Goal: Task Accomplishment & Management: Complete application form

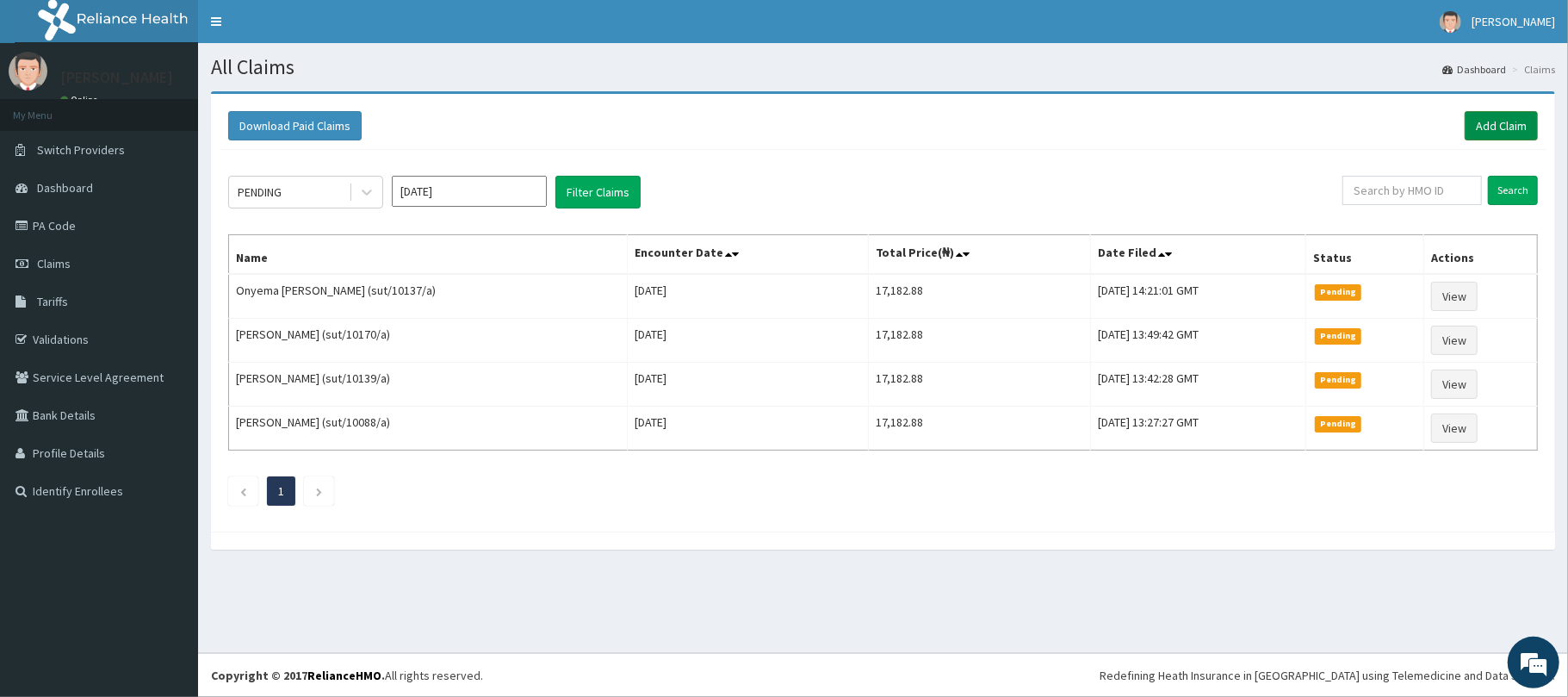
click at [1497, 128] on link "Add Claim" at bounding box center [1501, 126] width 73 height 29
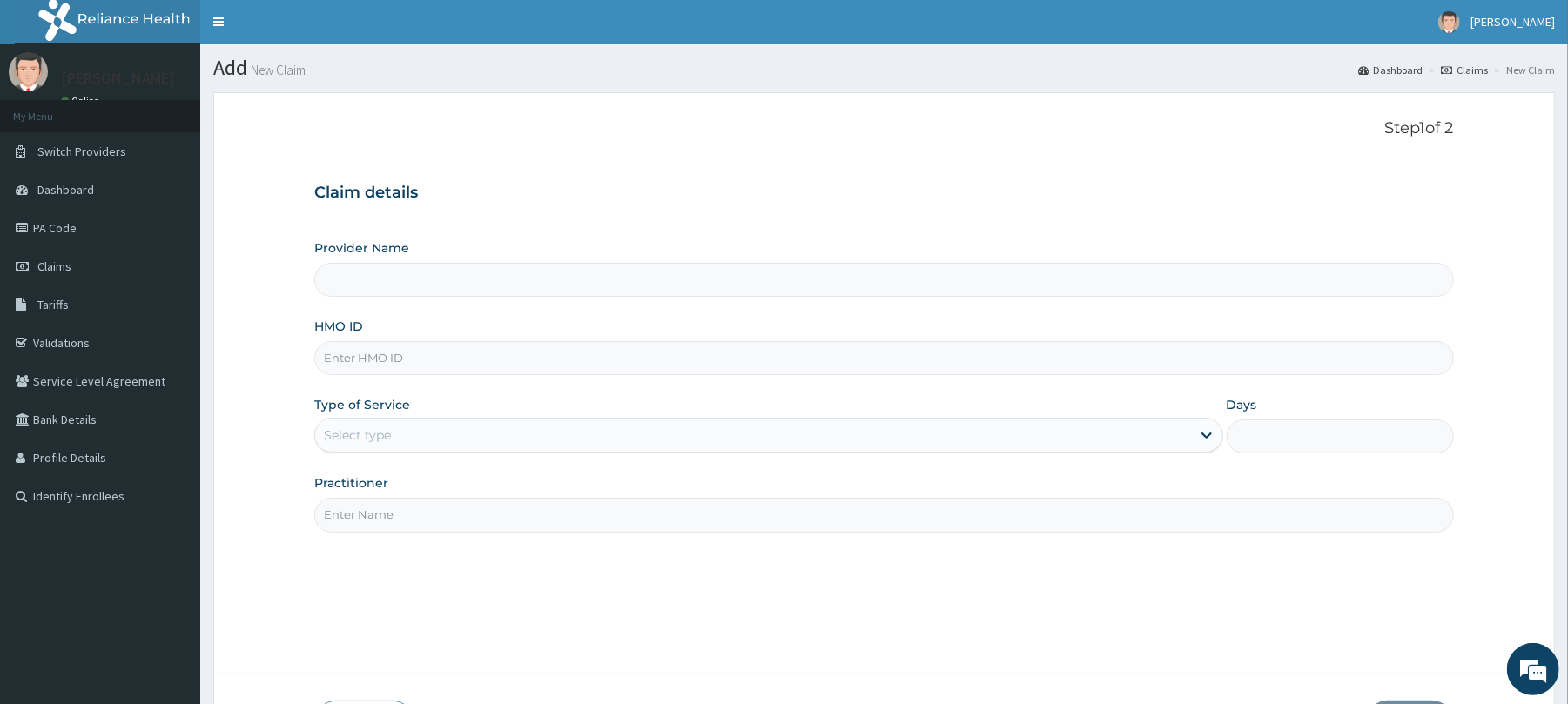
click at [371, 358] on input "HMO ID" at bounding box center [884, 357] width 1139 height 34
type input "Reliance Family Clinics (RFC) - Abuja"
paste input "FAB/10724/A"
type input "FAB/10724/A"
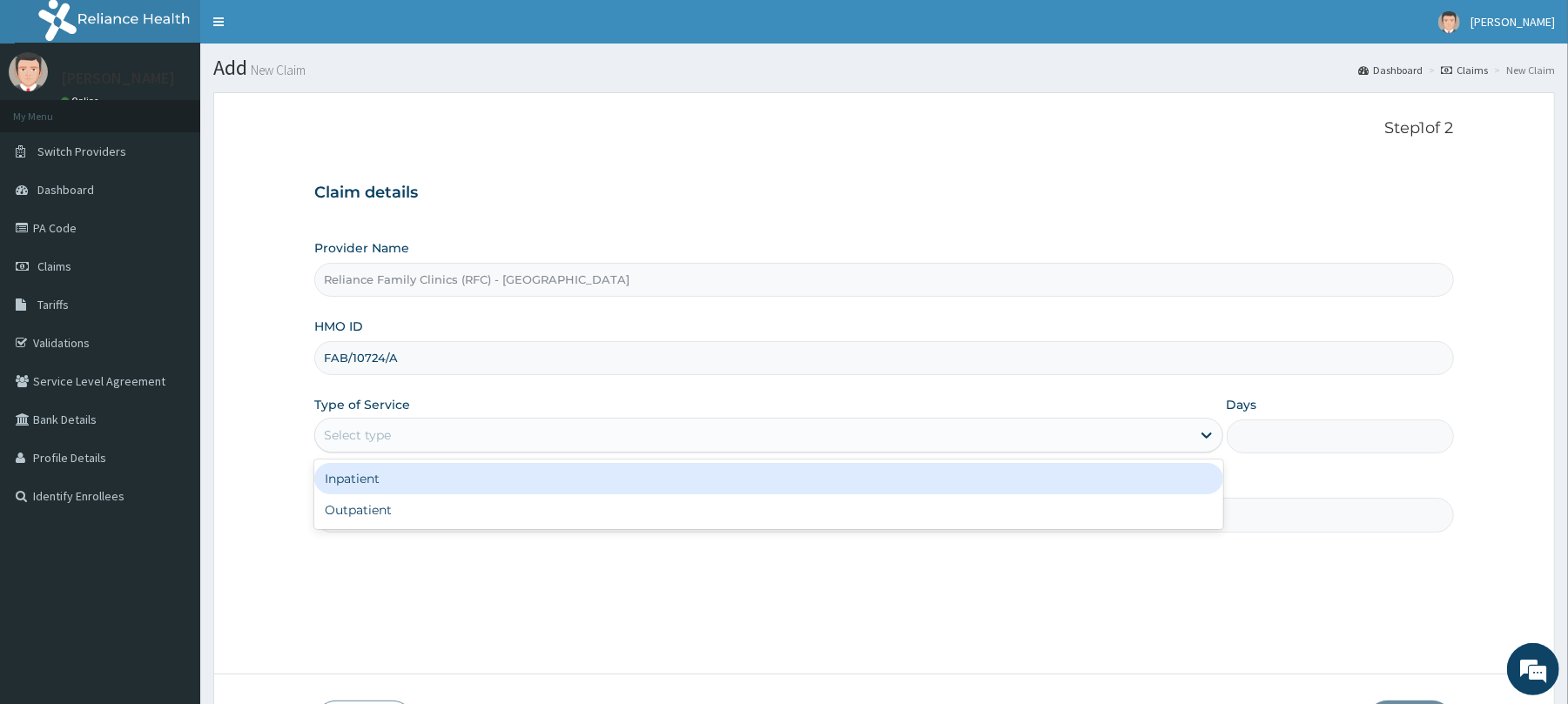
click at [352, 430] on div "Select type" at bounding box center [357, 434] width 67 height 17
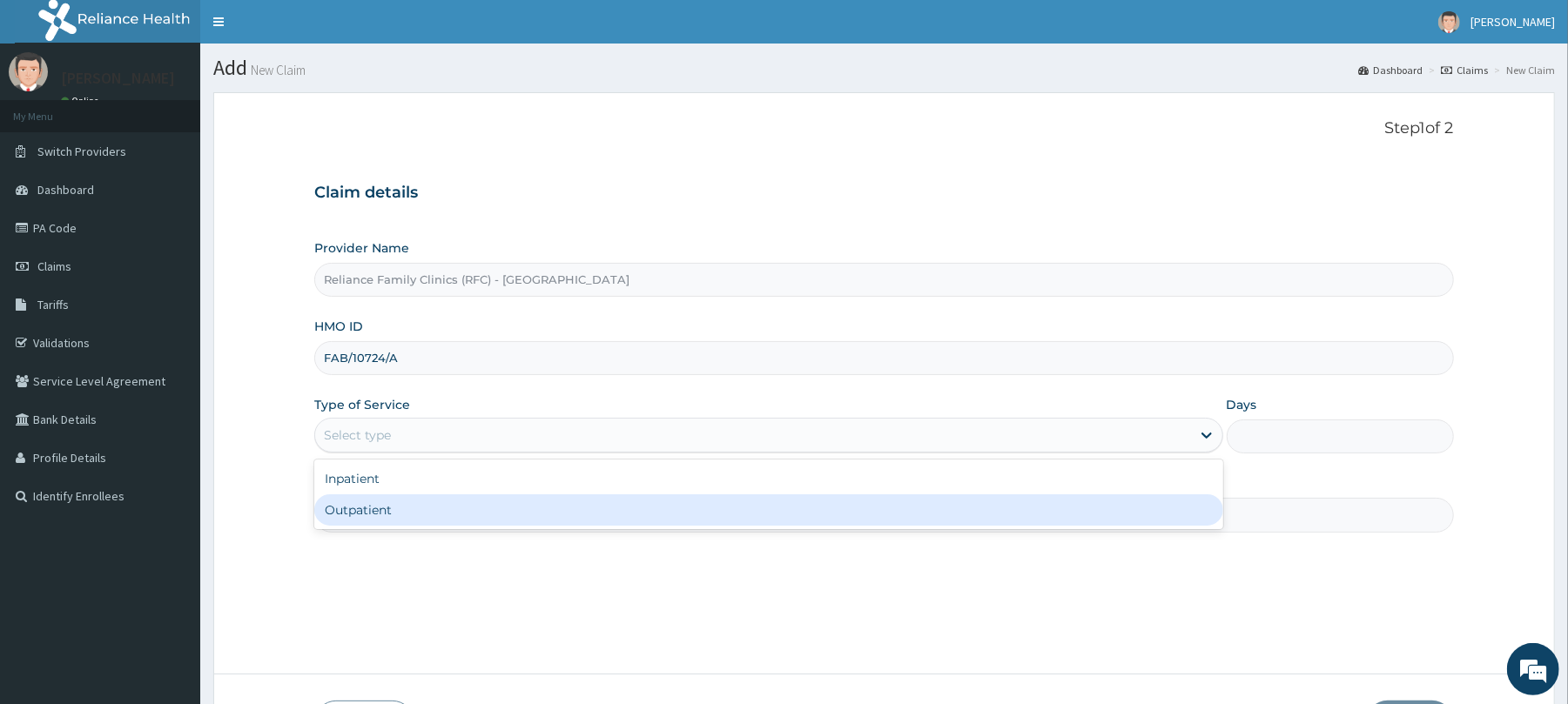
click at [360, 508] on div "Outpatient" at bounding box center [768, 510] width 908 height 31
type input "1"
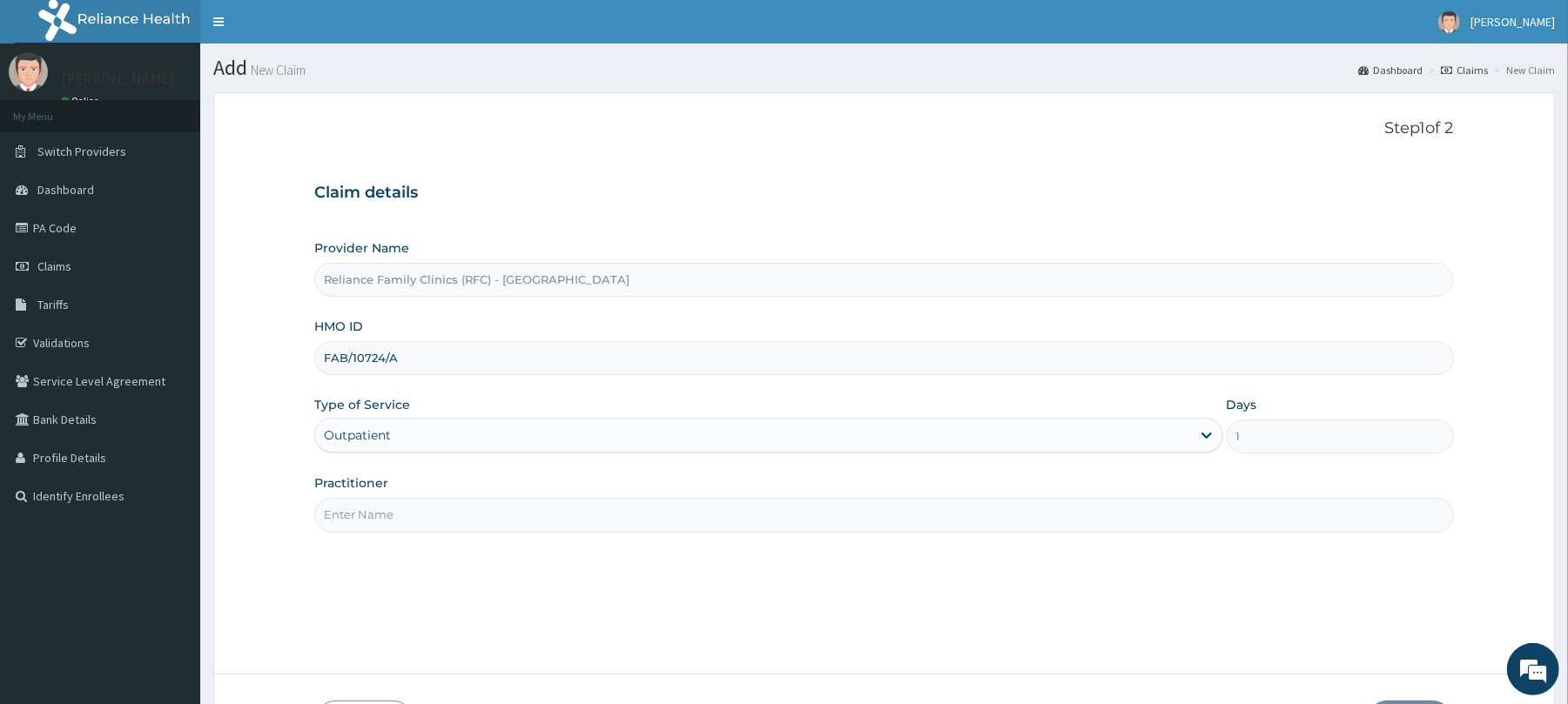
click at [360, 518] on input "Practitioner" at bounding box center [884, 514] width 1139 height 34
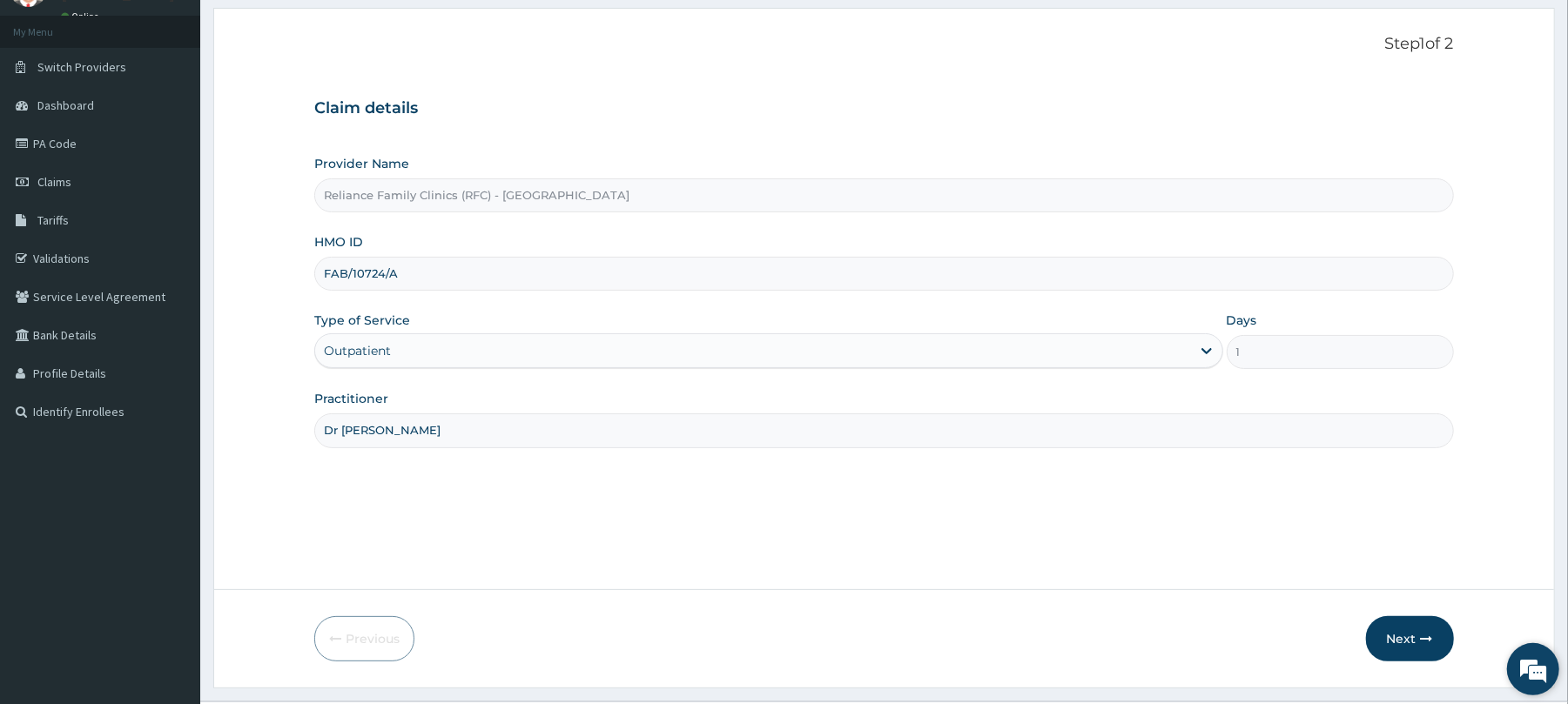
scroll to position [127, 0]
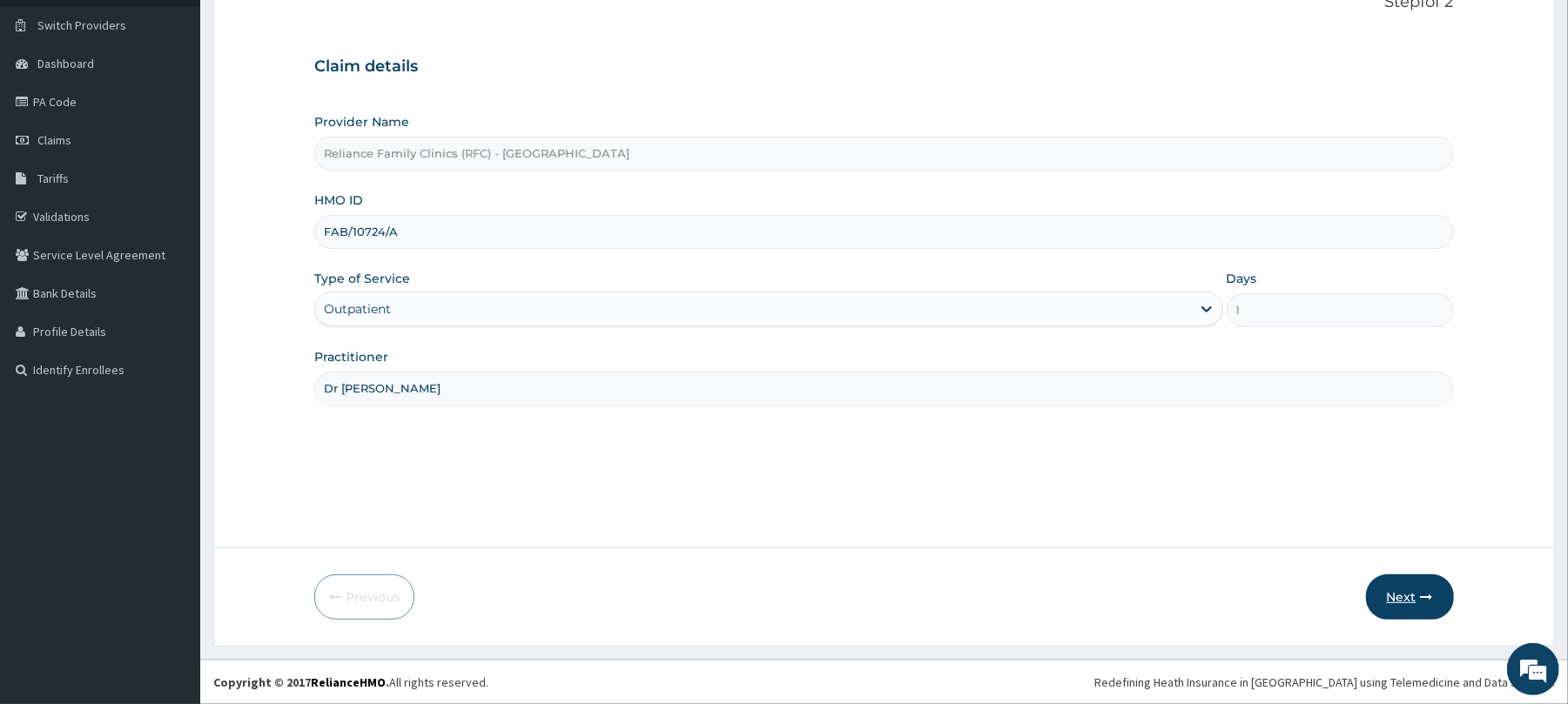
type input "Dr Wini"
click at [1409, 600] on button "Next" at bounding box center [1411, 596] width 88 height 45
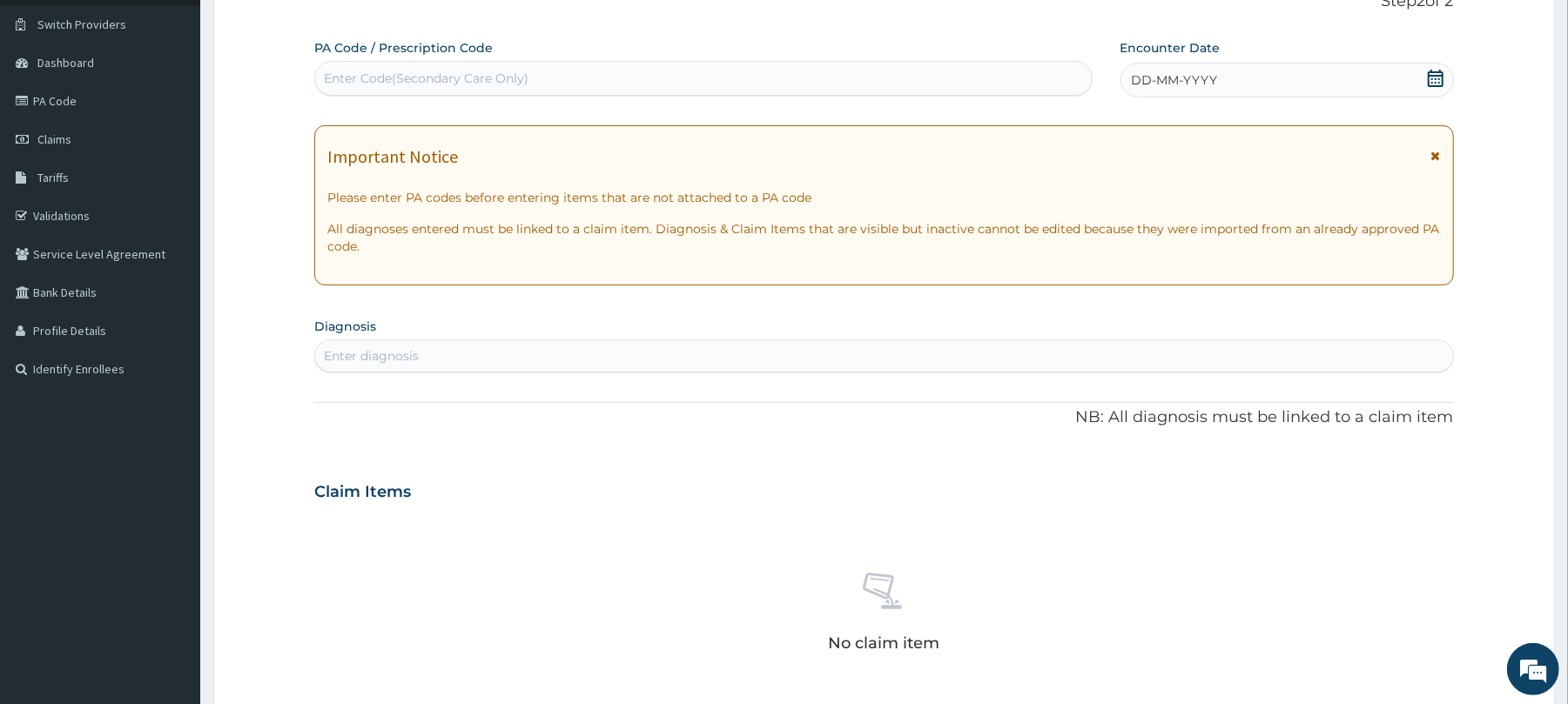
click at [1221, 80] on div "DD-MM-YYYY" at bounding box center [1287, 80] width 334 height 35
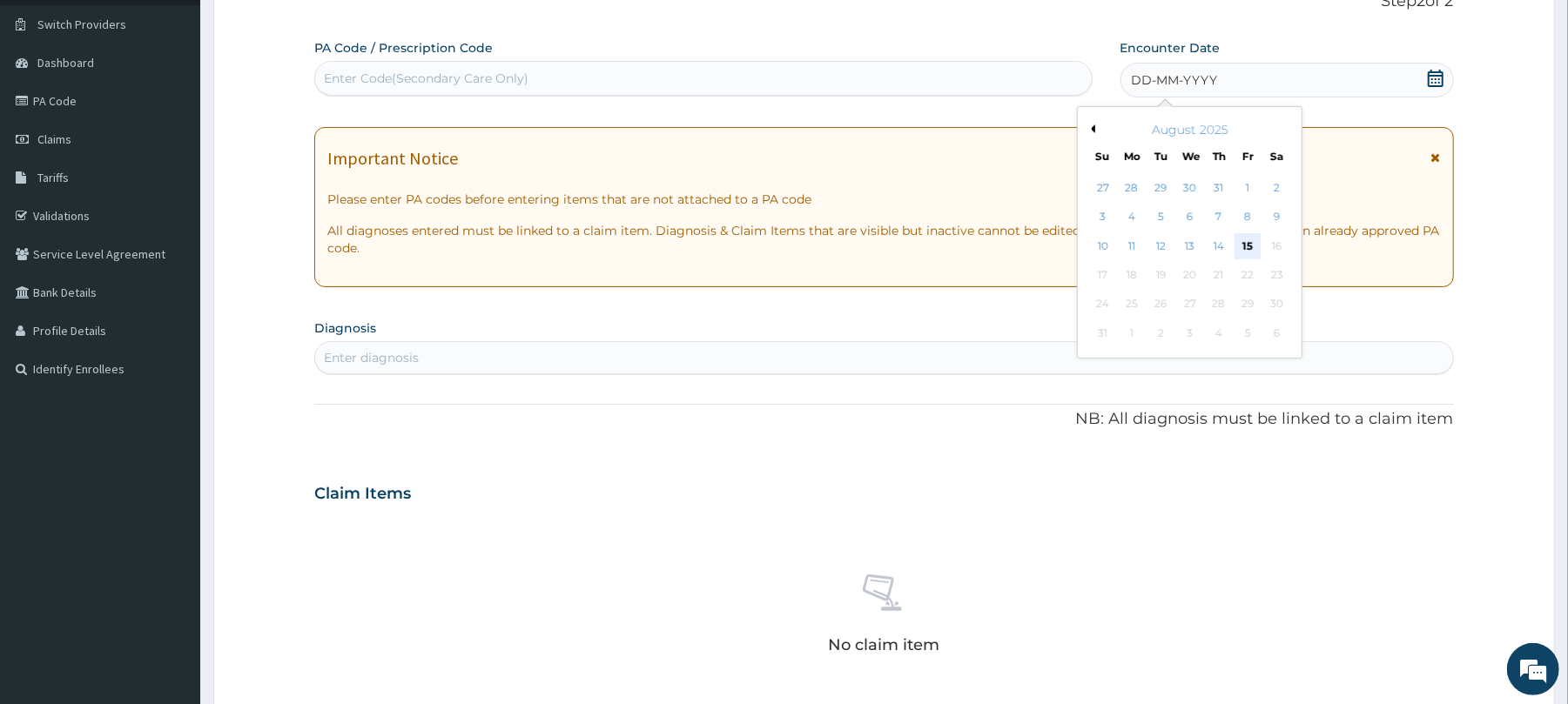
click at [1252, 244] on div "15" at bounding box center [1248, 246] width 27 height 27
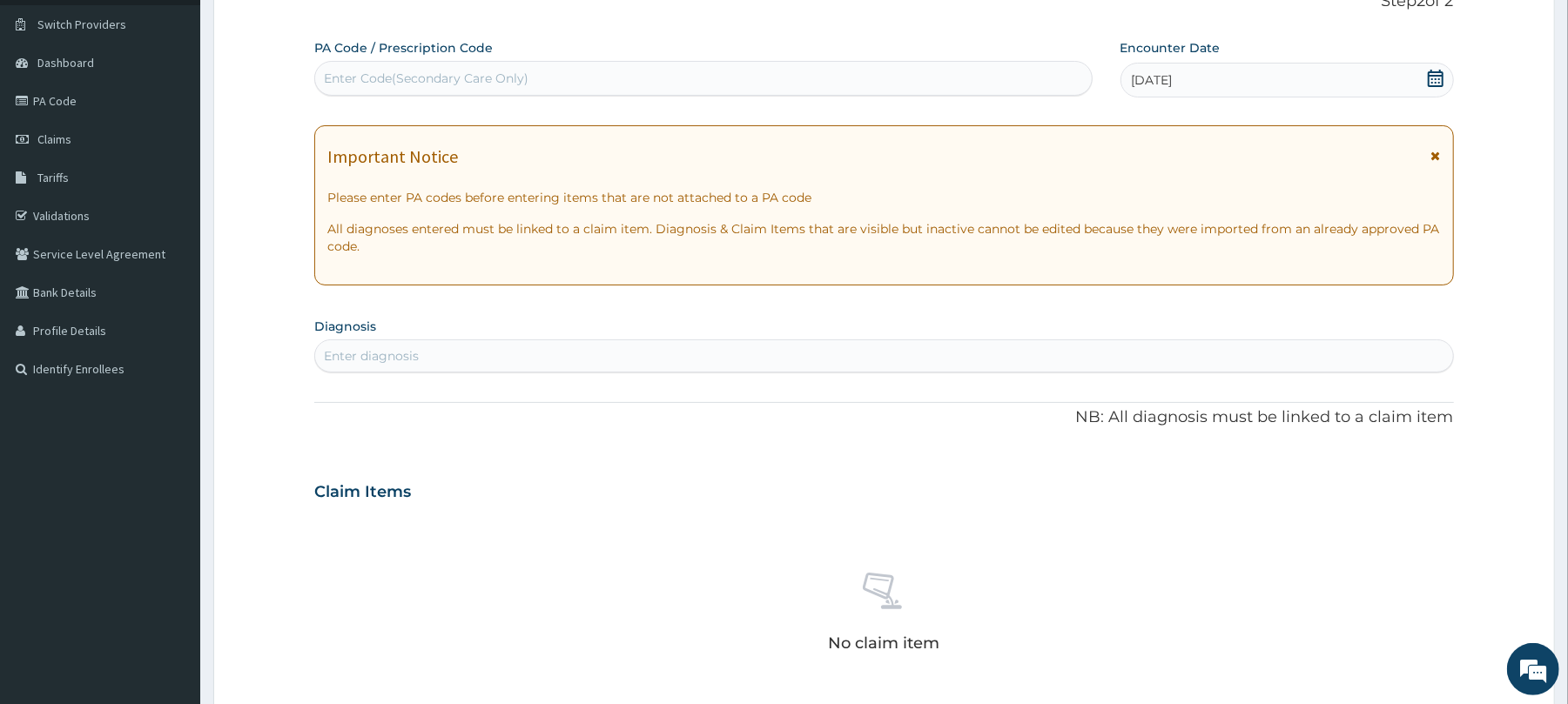
click at [356, 355] on div "Enter diagnosis" at bounding box center [371, 356] width 95 height 17
type input "well ad"
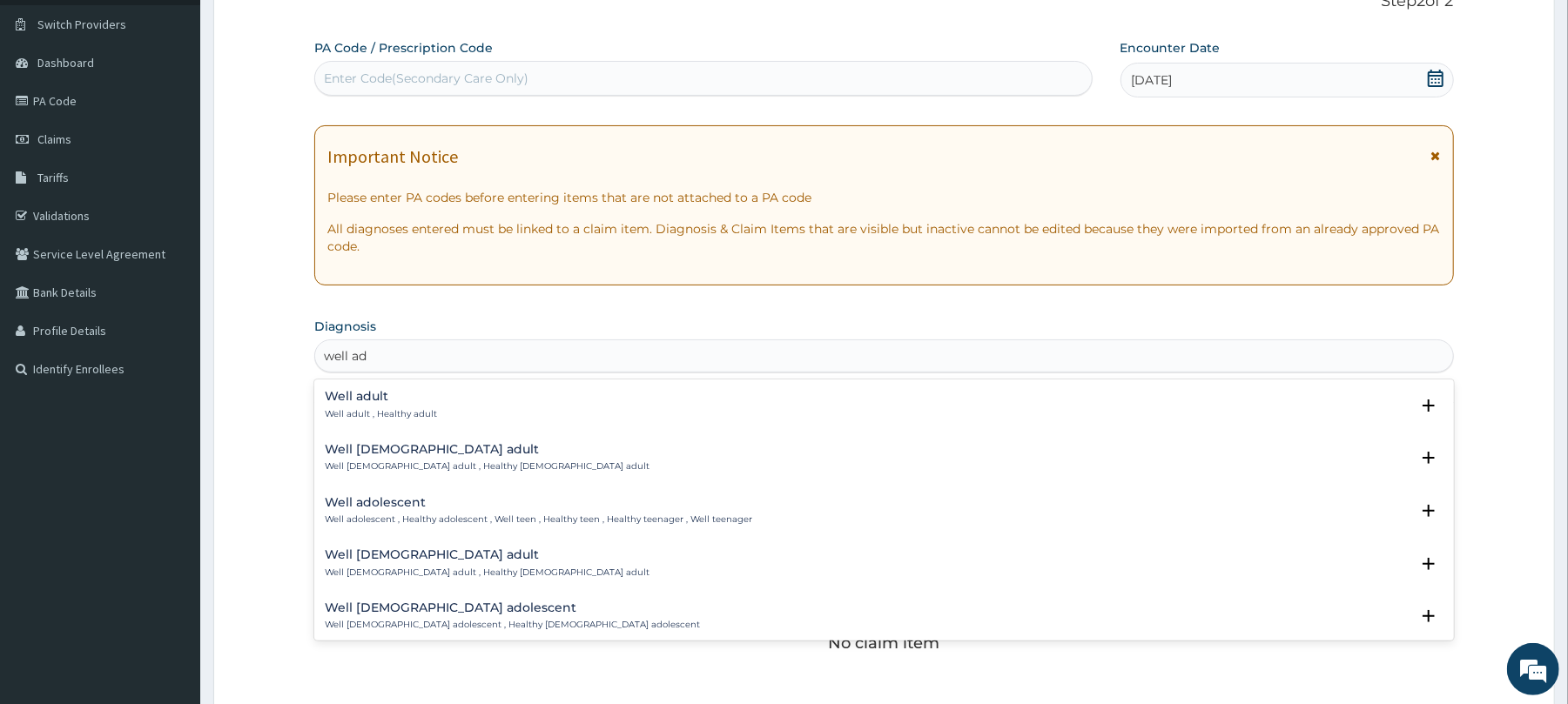
click at [364, 398] on h4 "Well adult" at bounding box center [381, 396] width 113 height 13
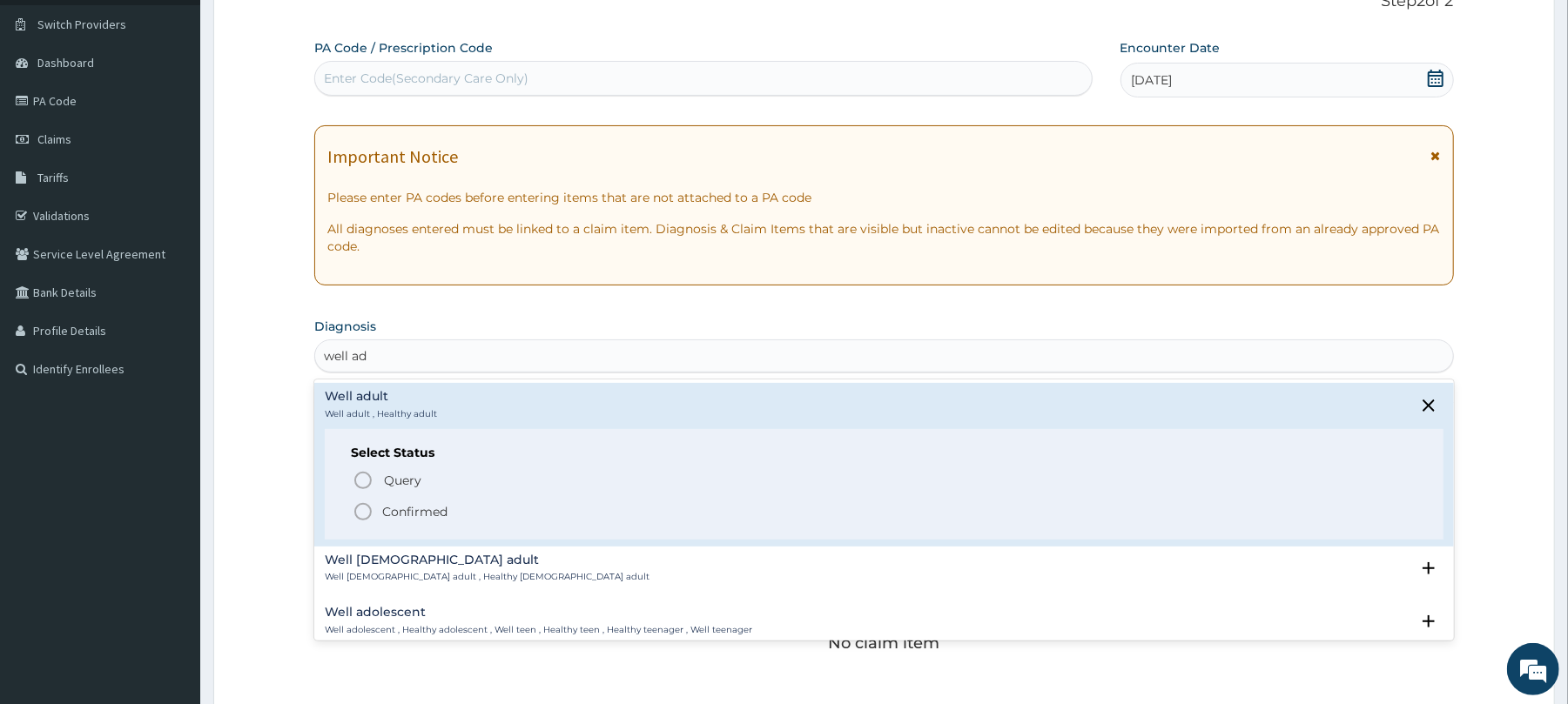
click at [360, 508] on icon "status option filled" at bounding box center [363, 511] width 21 height 21
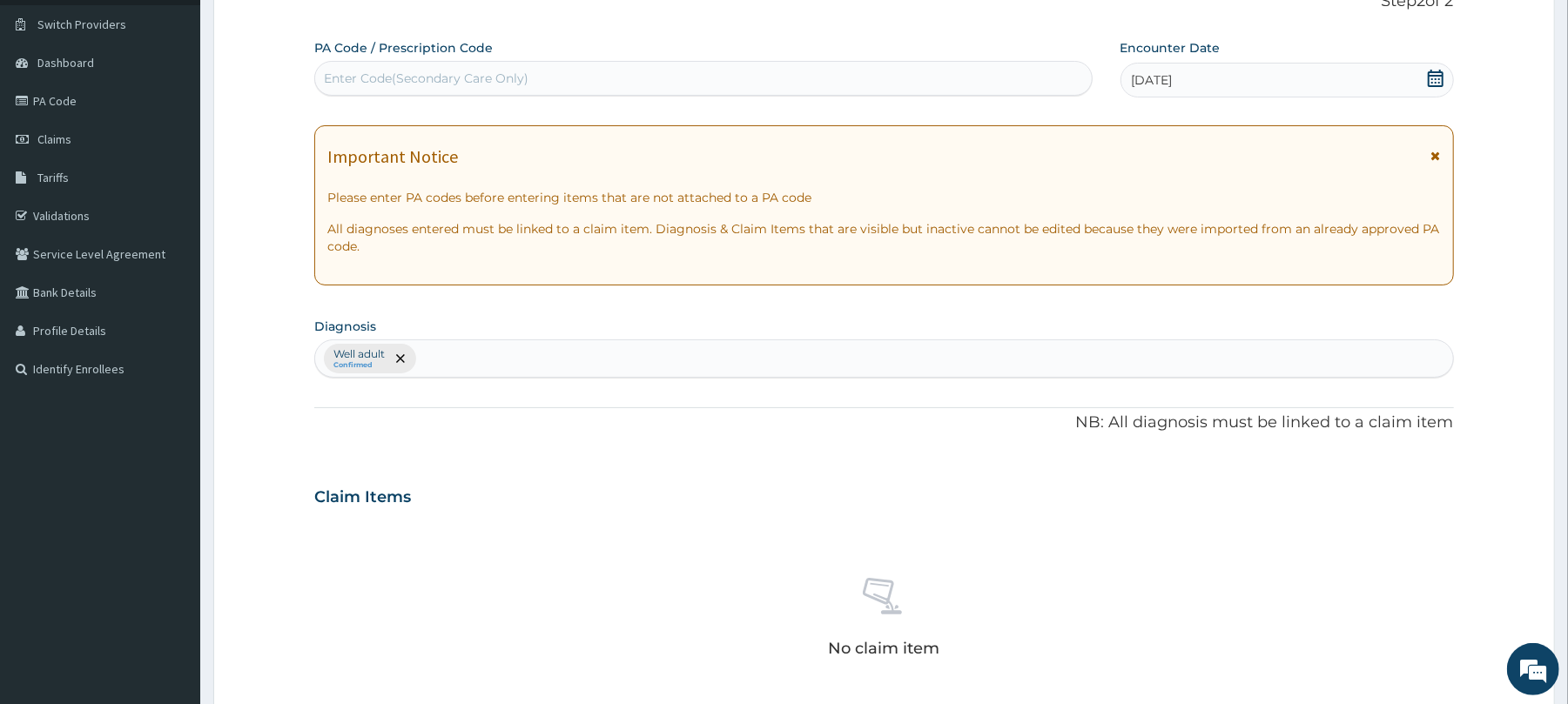
scroll to position [553, 0]
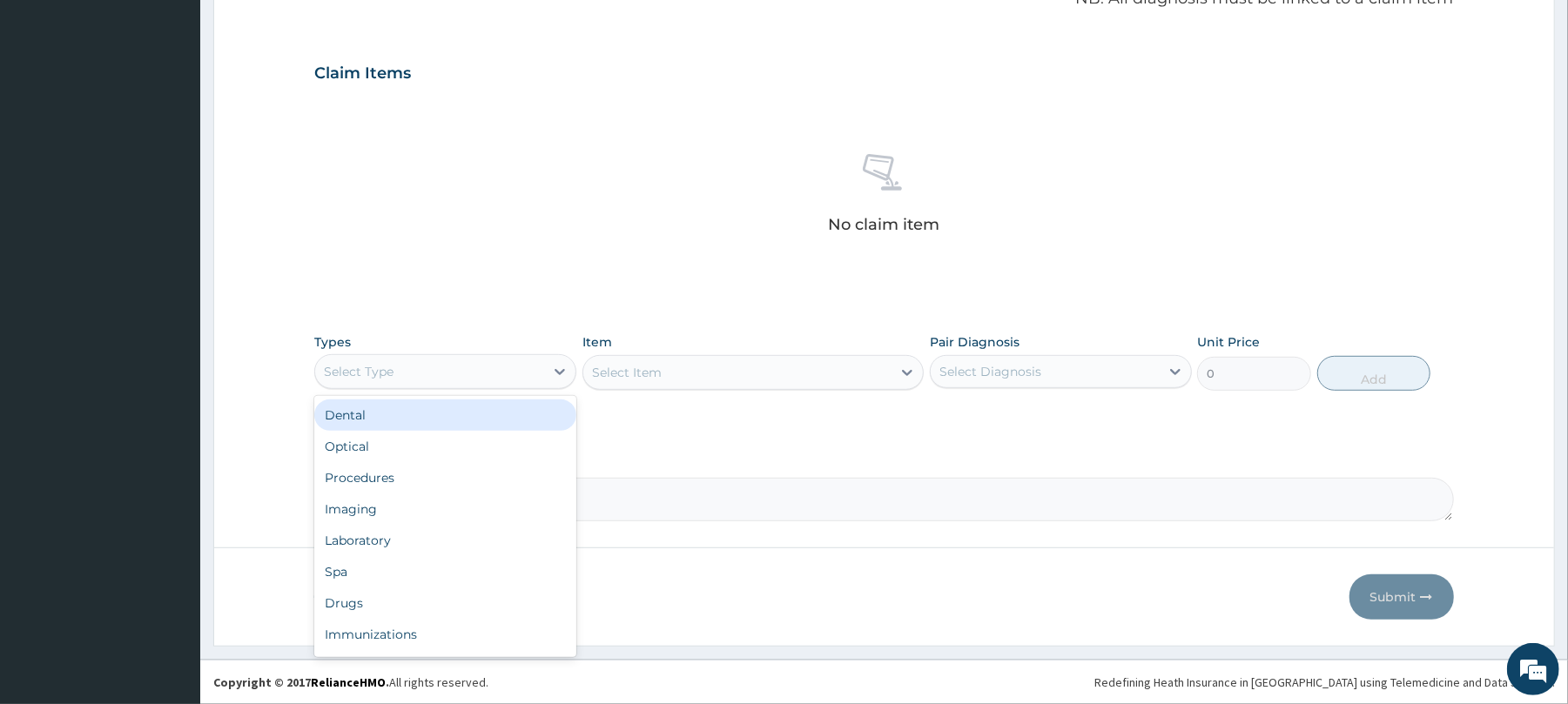
click at [399, 366] on div "Select Type" at bounding box center [430, 371] width 229 height 27
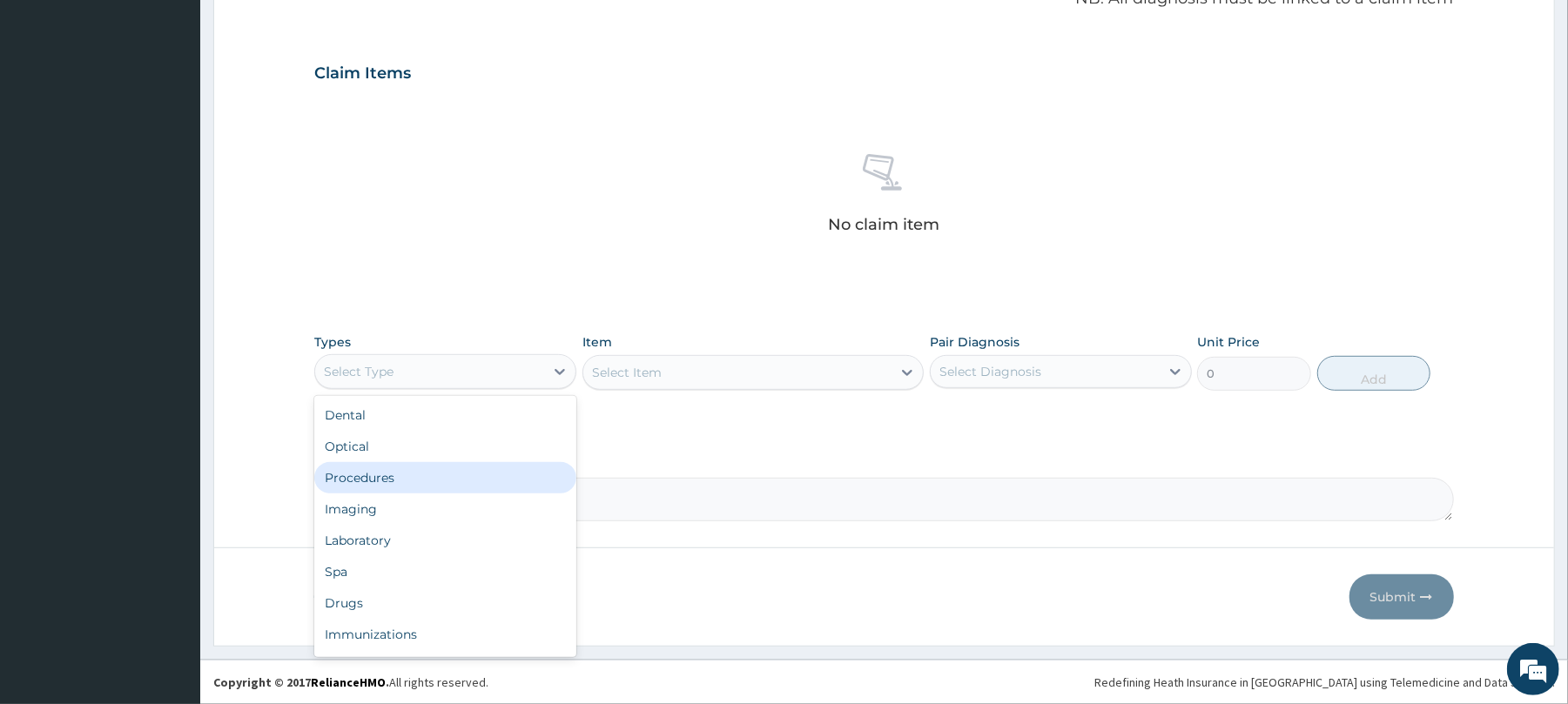
click at [384, 475] on div "Procedures" at bounding box center [446, 477] width 263 height 31
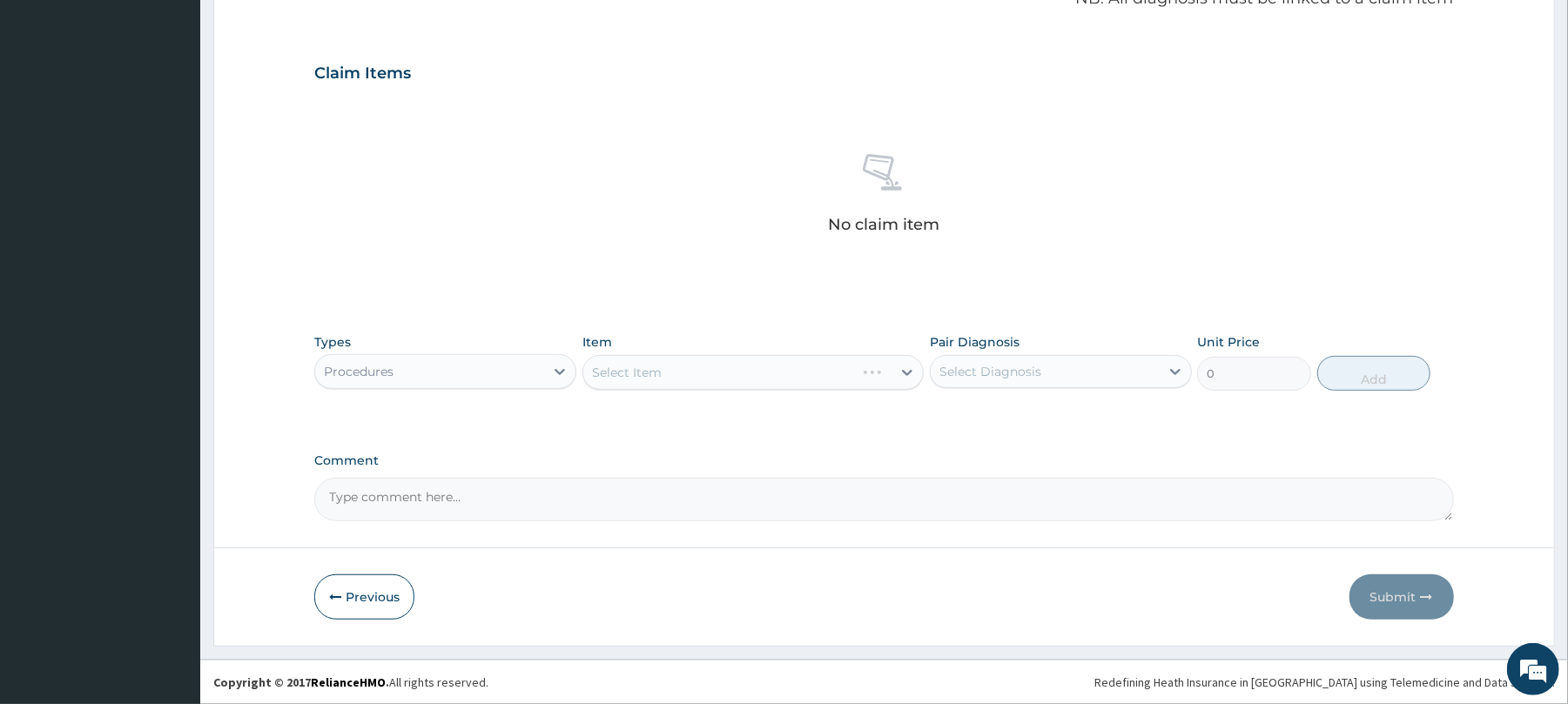
click at [644, 368] on div "Select Item" at bounding box center [753, 372] width 341 height 35
click at [645, 368] on div "Select Item" at bounding box center [753, 372] width 341 height 35
click at [645, 368] on div "Select Item" at bounding box center [627, 372] width 70 height 17
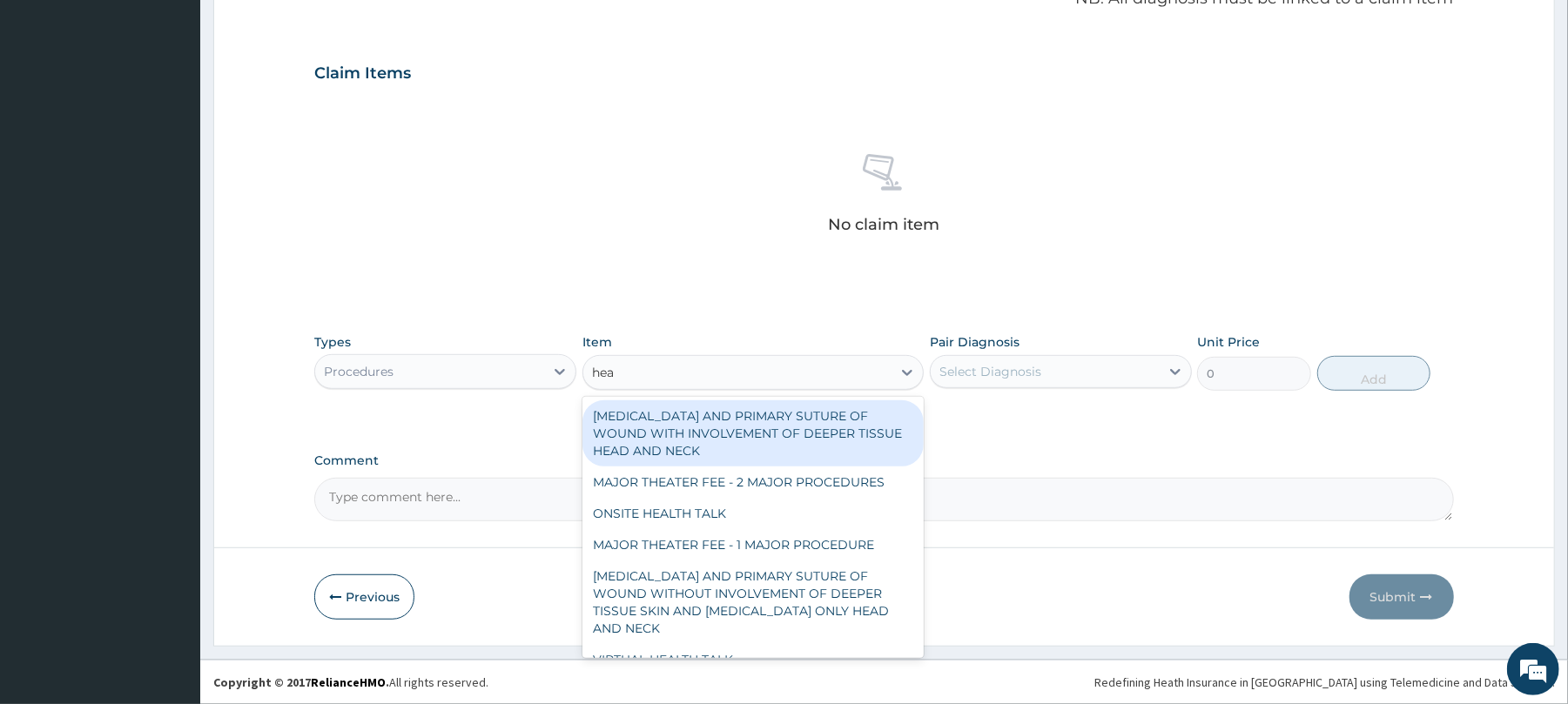
type input "heal"
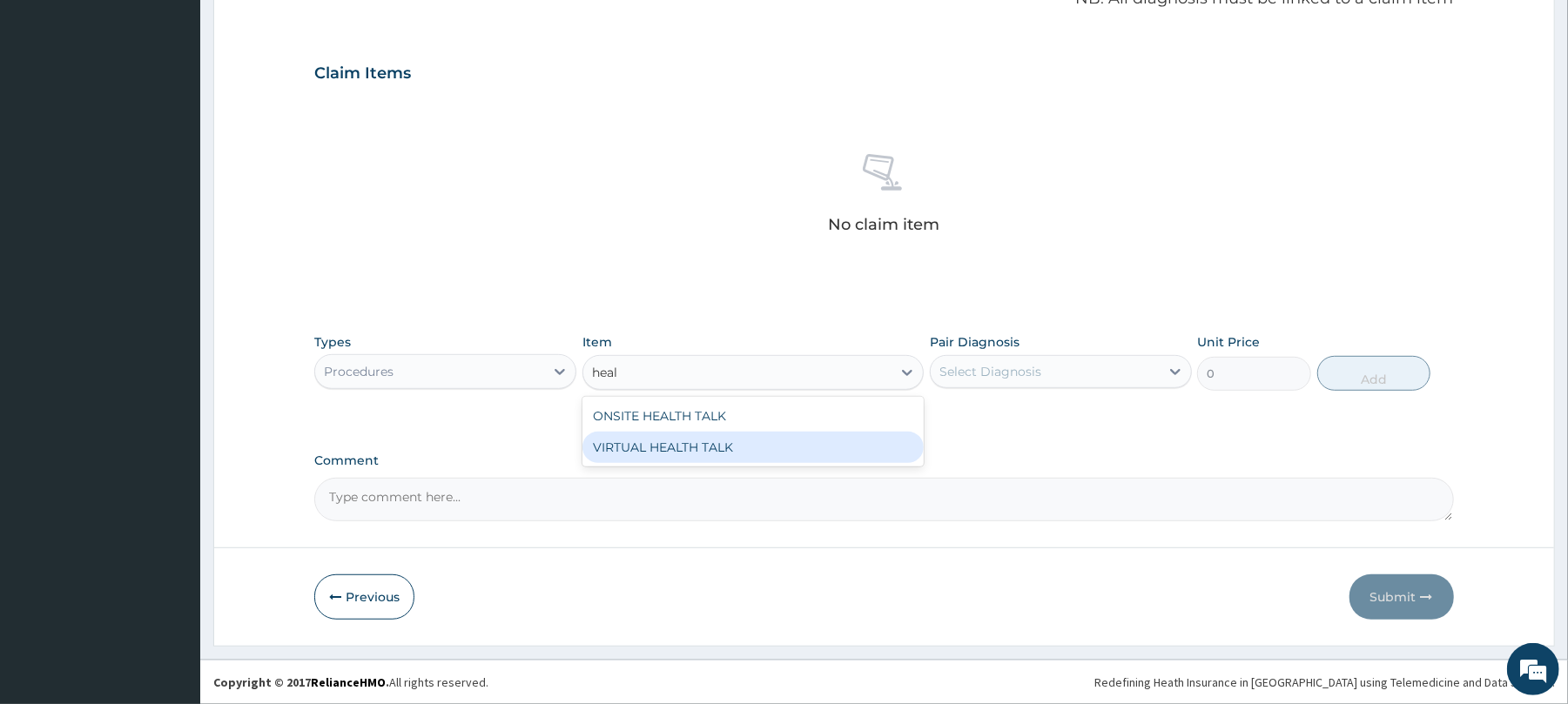
click at [705, 437] on div "VIRTUAL HEALTH TALK" at bounding box center [753, 447] width 341 height 31
type input "25000"
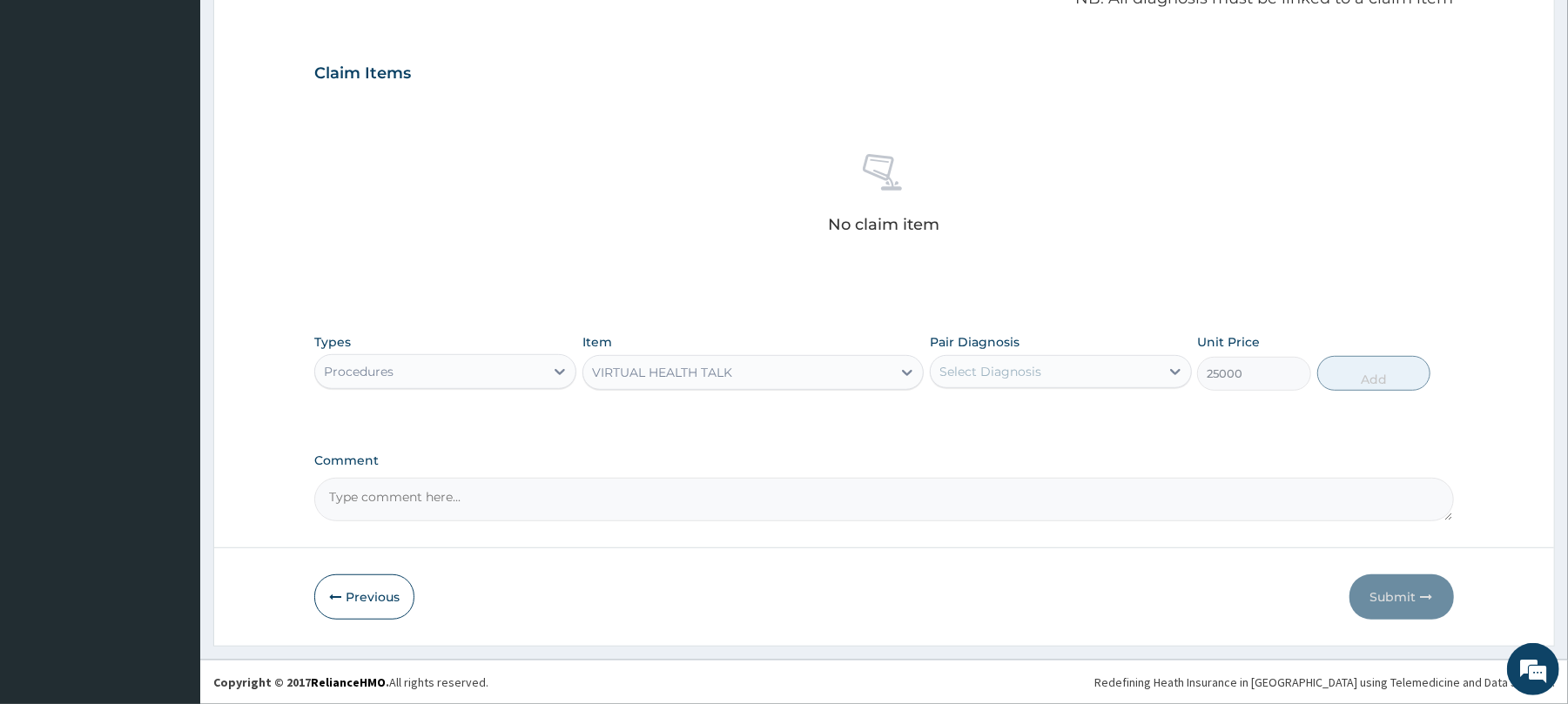
click at [1052, 362] on div "Select Diagnosis" at bounding box center [1046, 371] width 229 height 27
click at [1058, 404] on div "Well adult" at bounding box center [1061, 416] width 263 height 36
checkbox input "true"
click at [1381, 378] on button "Add" at bounding box center [1374, 373] width 114 height 35
type input "0"
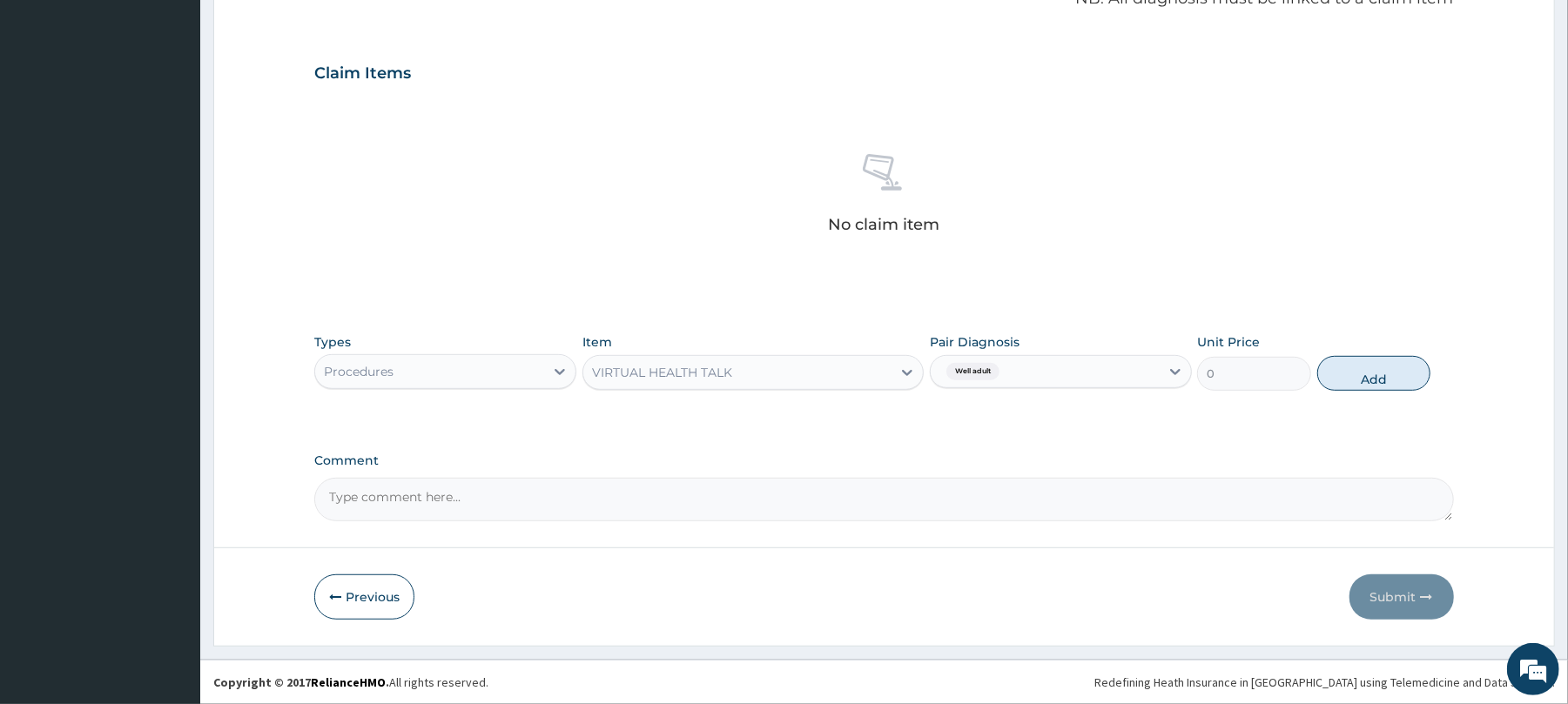
scroll to position [468, 0]
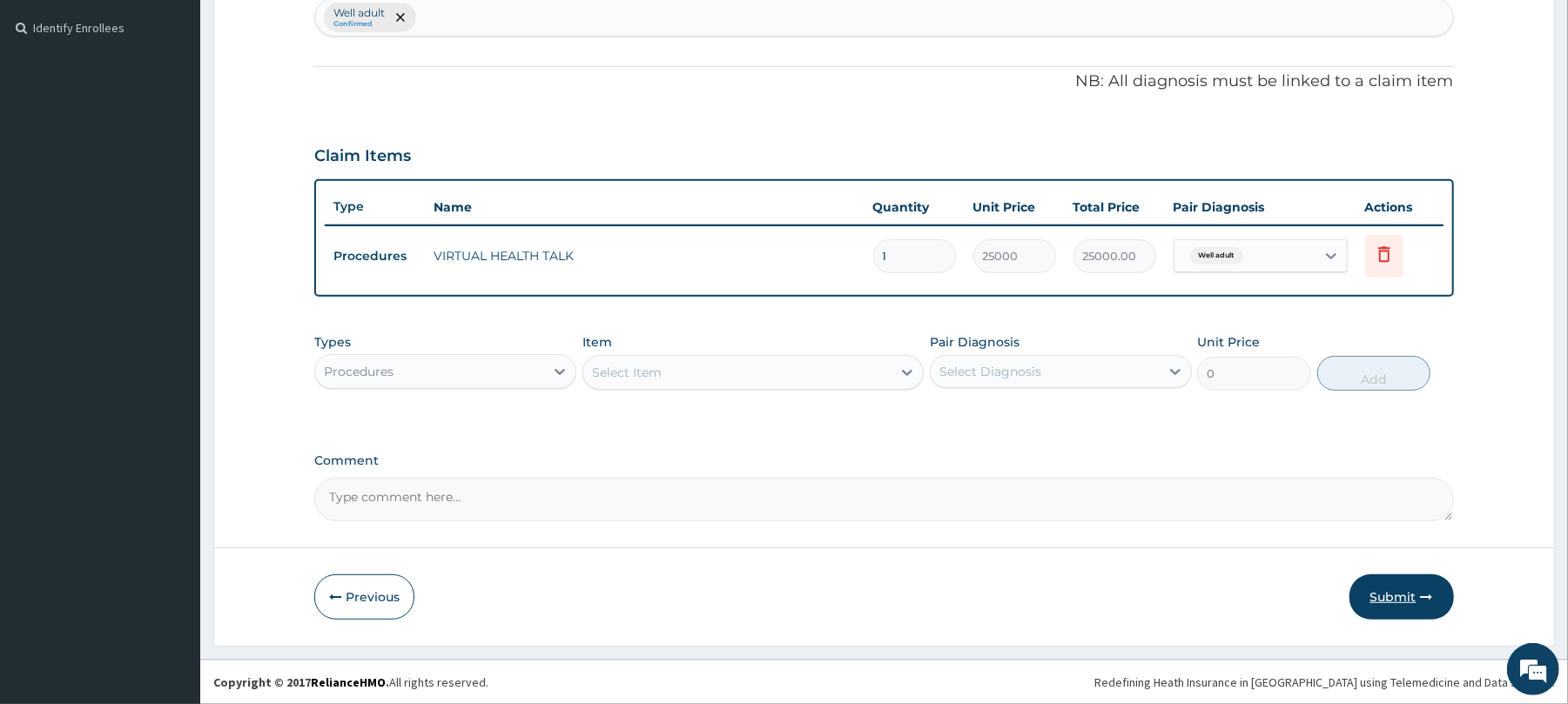
click at [1414, 600] on button "Submit" at bounding box center [1402, 596] width 104 height 45
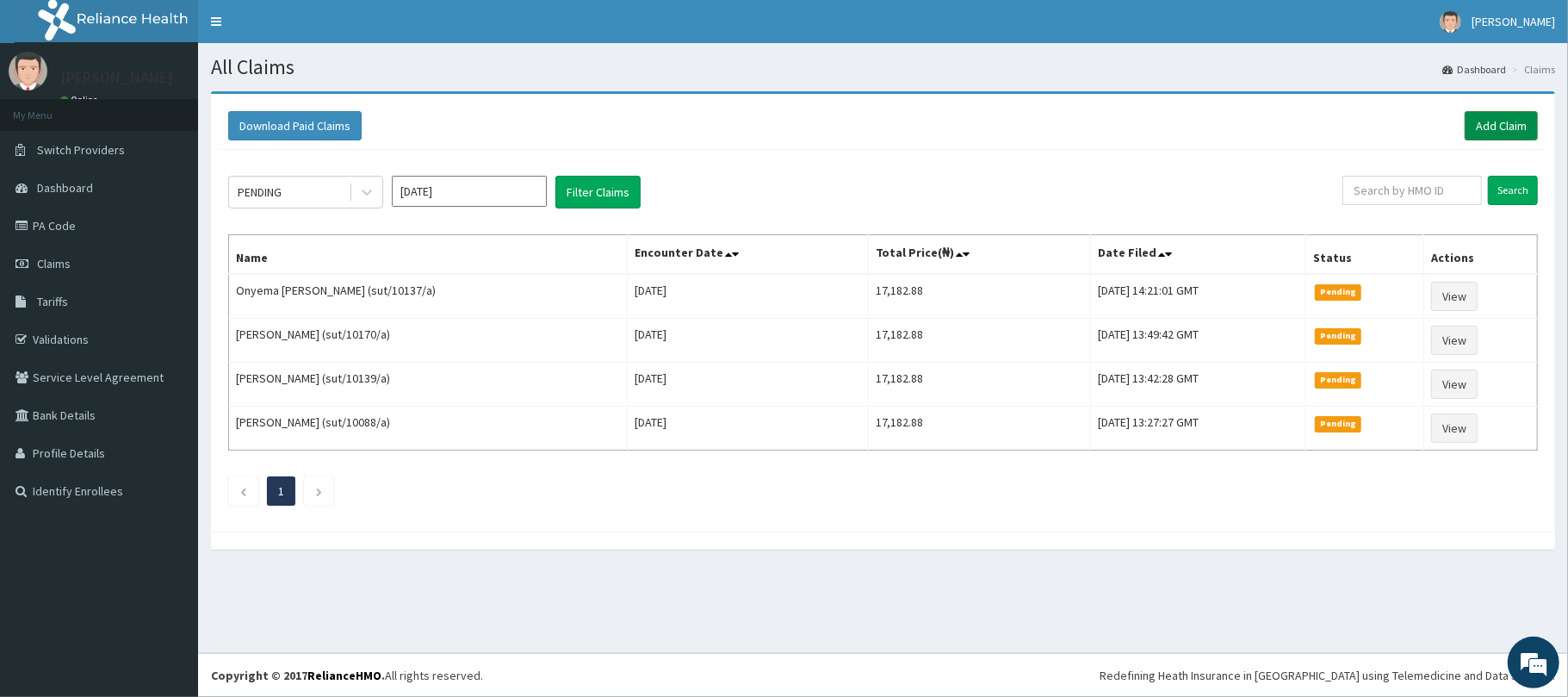
click at [1498, 117] on link "Add Claim" at bounding box center [1501, 126] width 73 height 29
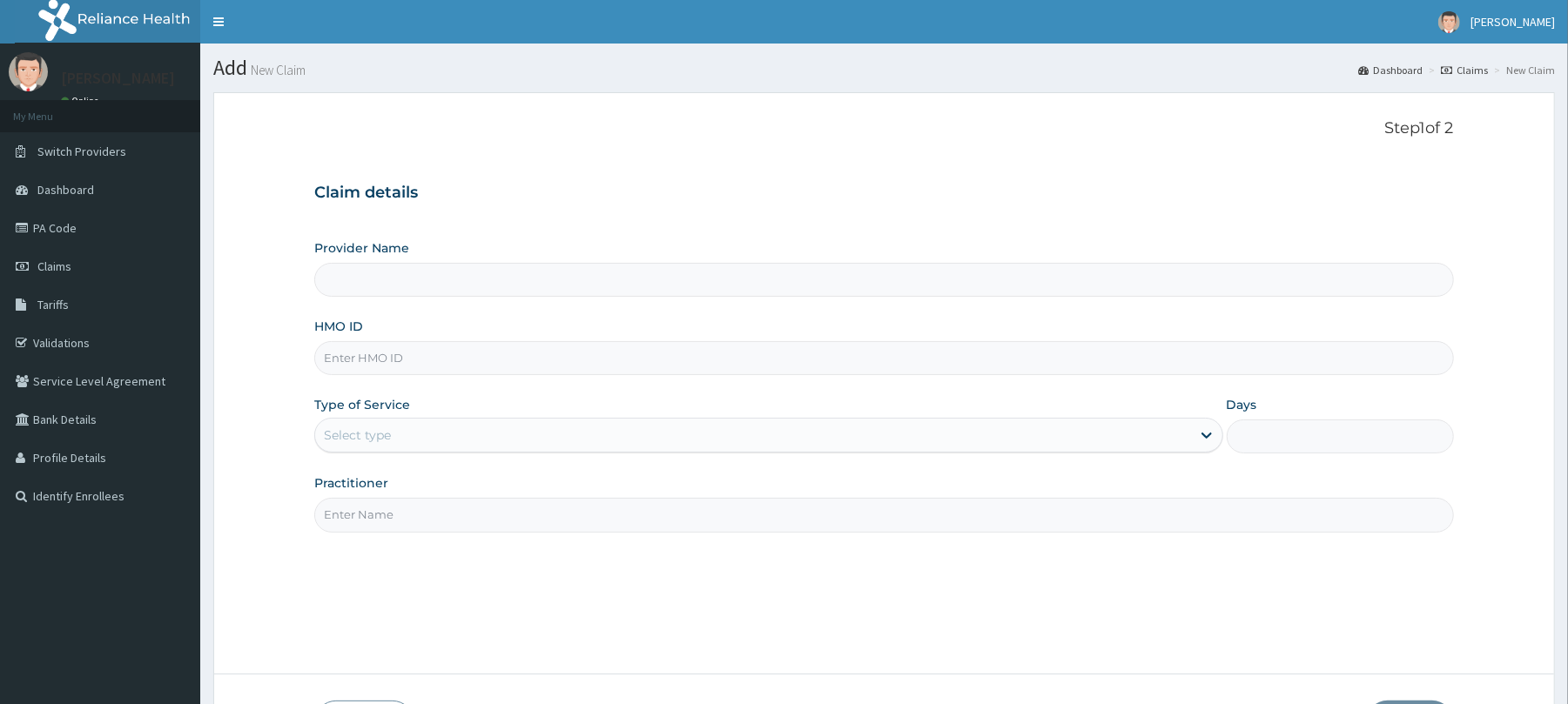
drag, startPoint x: 0, startPoint y: 0, endPoint x: 329, endPoint y: 360, distance: 487.7
click at [329, 360] on input "HMO ID" at bounding box center [884, 357] width 1139 height 34
type input "Reliance Family Clinics (RFC) - Abuja"
paste input "AVO/10150/A"
type input "AVO/10150/A"
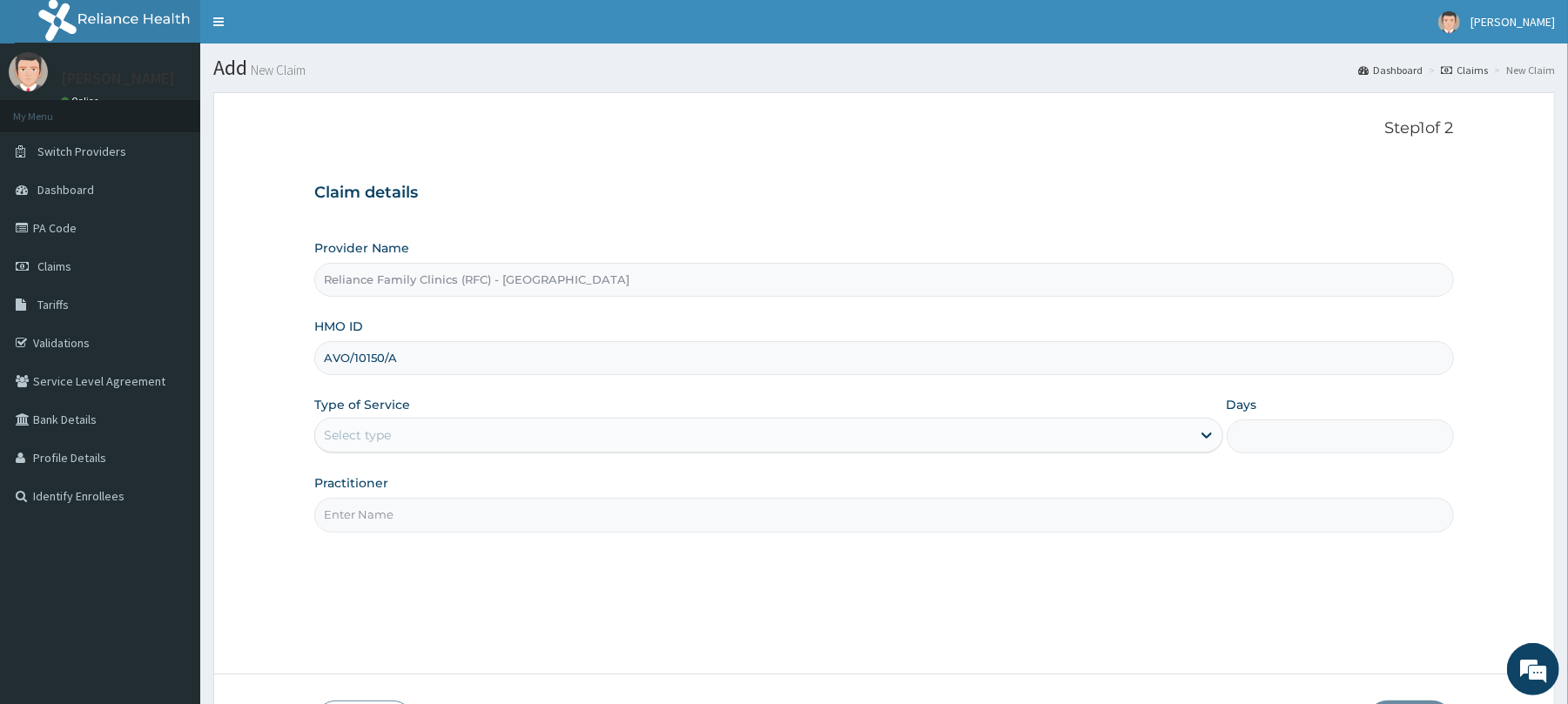
click at [355, 435] on div "Select type" at bounding box center [357, 434] width 67 height 17
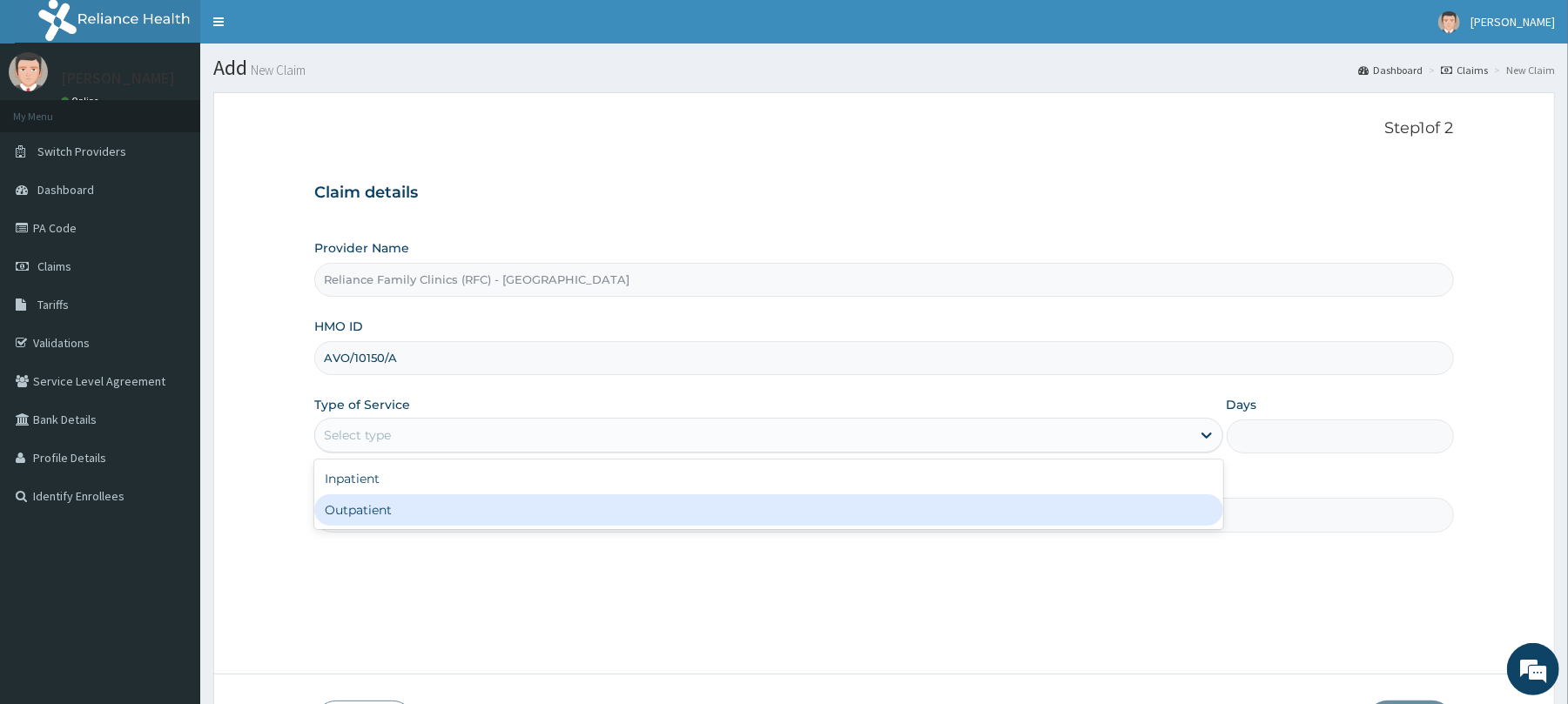
click at [364, 514] on div "Outpatient" at bounding box center [768, 510] width 908 height 31
type input "1"
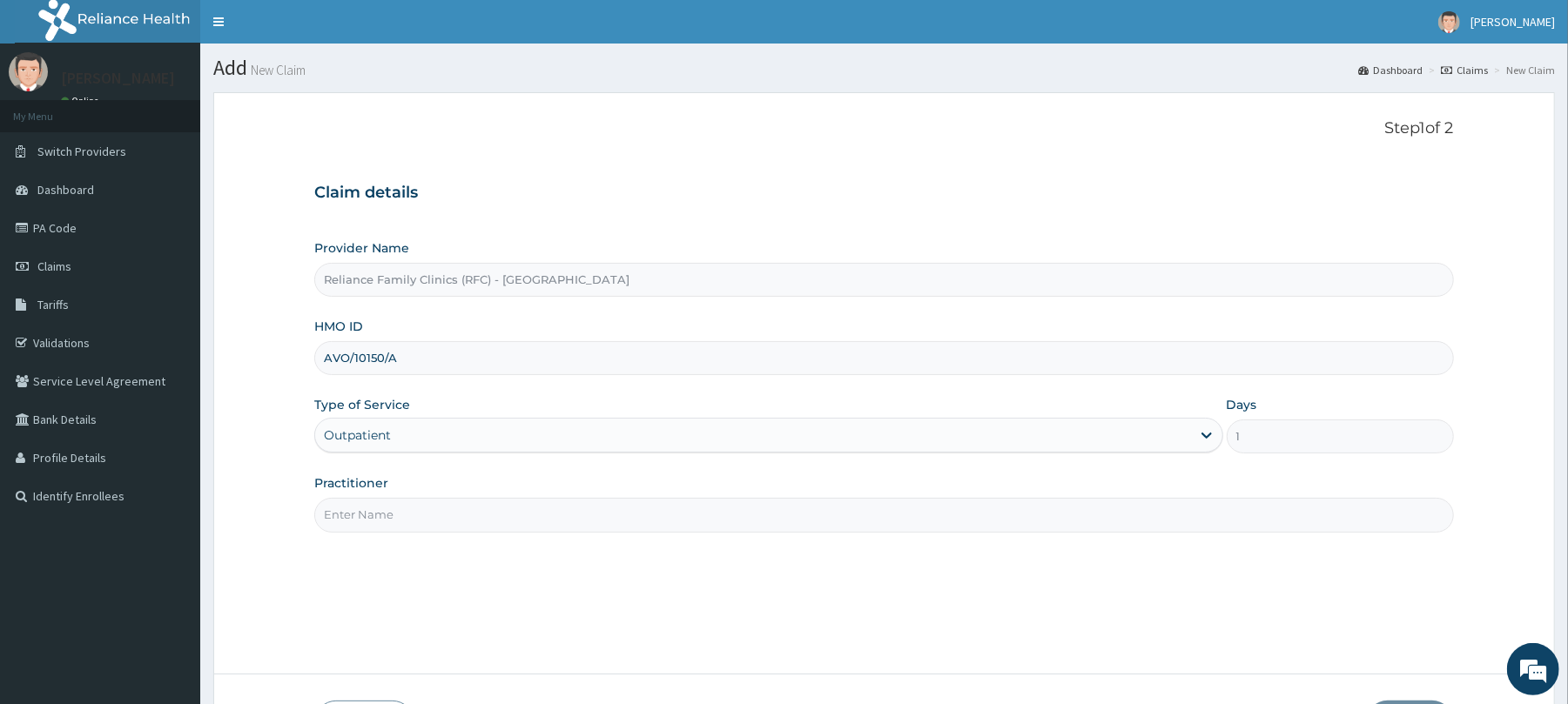
click at [359, 517] on input "Practitioner" at bounding box center [884, 514] width 1139 height 34
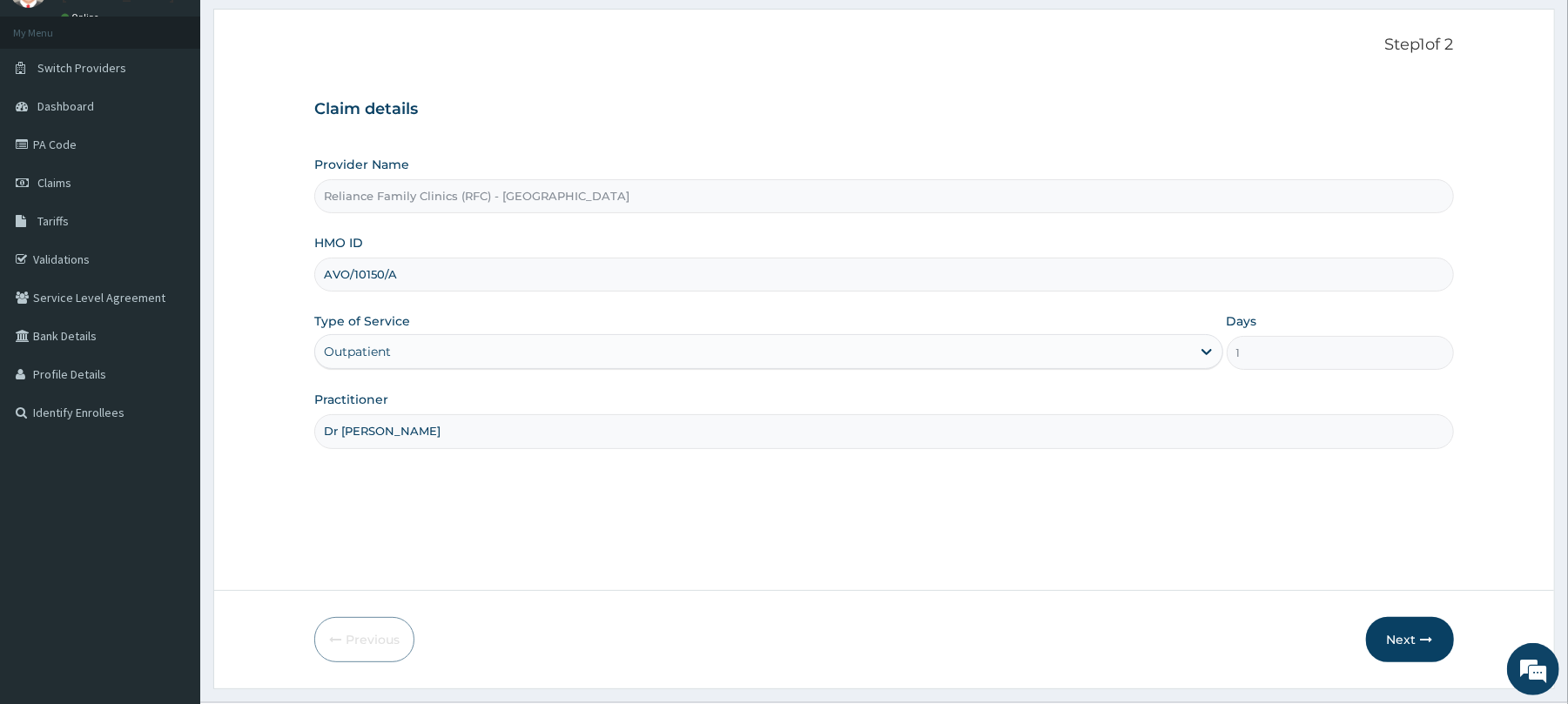
scroll to position [127, 0]
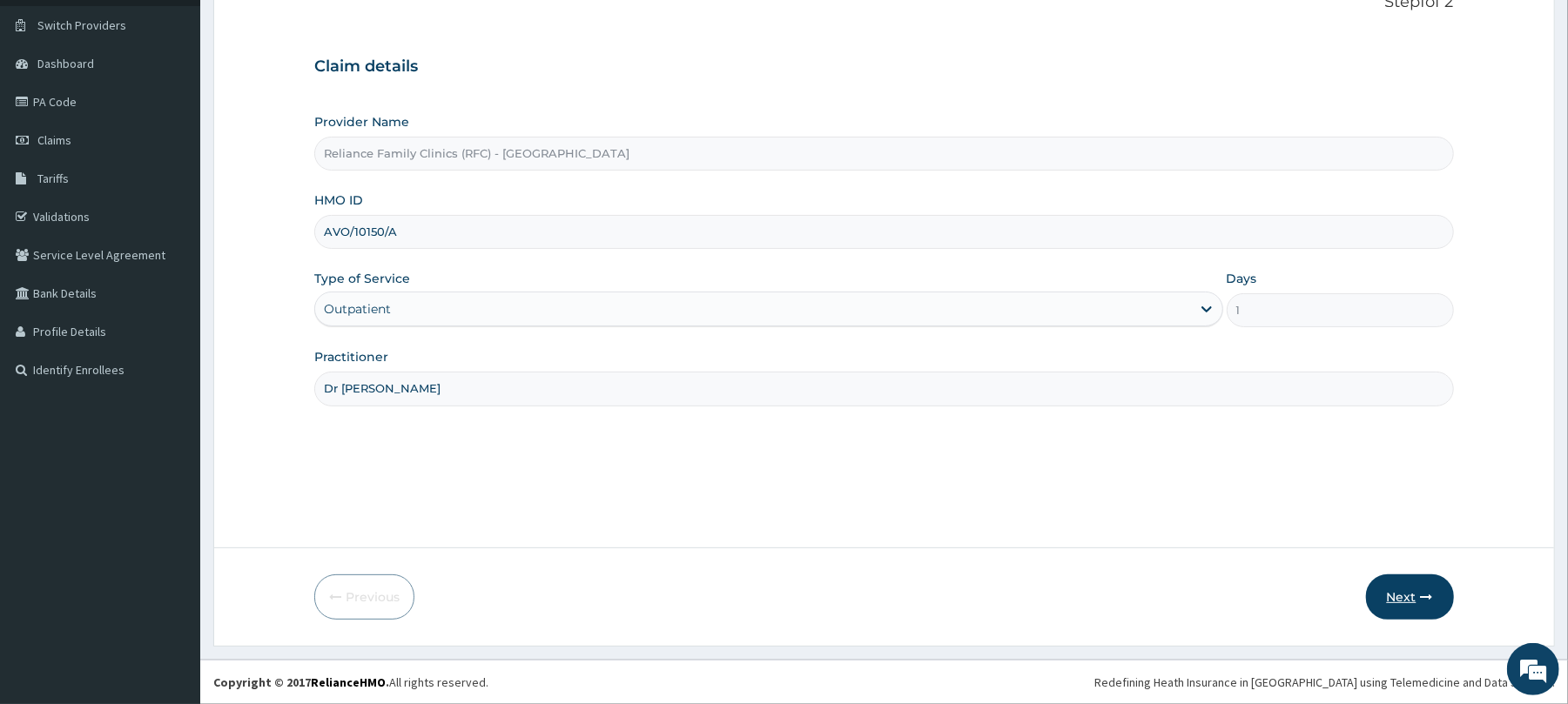
type input "Dr Wini"
click at [1404, 601] on button "Next" at bounding box center [1411, 596] width 88 height 45
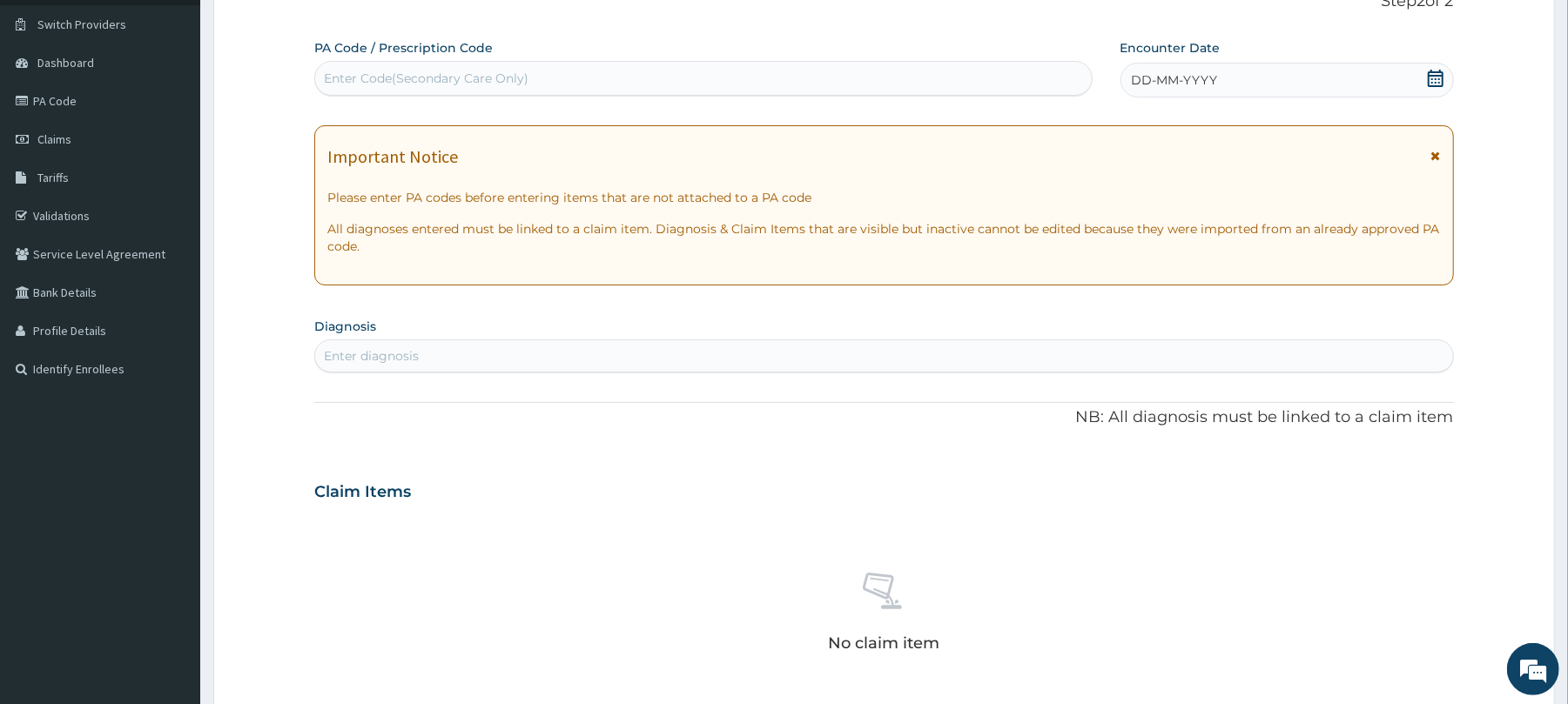
click at [1248, 63] on div "DD-MM-YYYY" at bounding box center [1287, 80] width 334 height 35
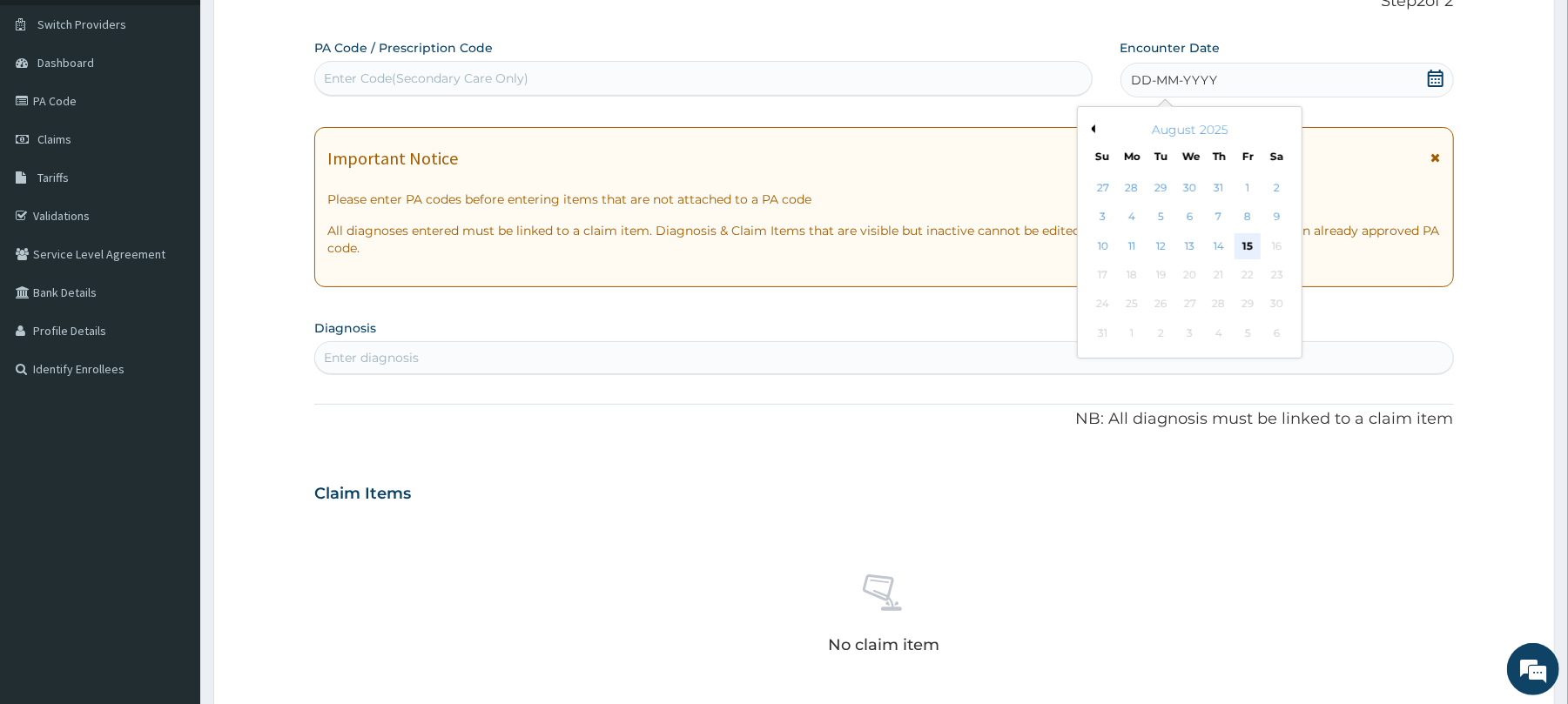
click at [1248, 242] on div "15" at bounding box center [1248, 246] width 27 height 27
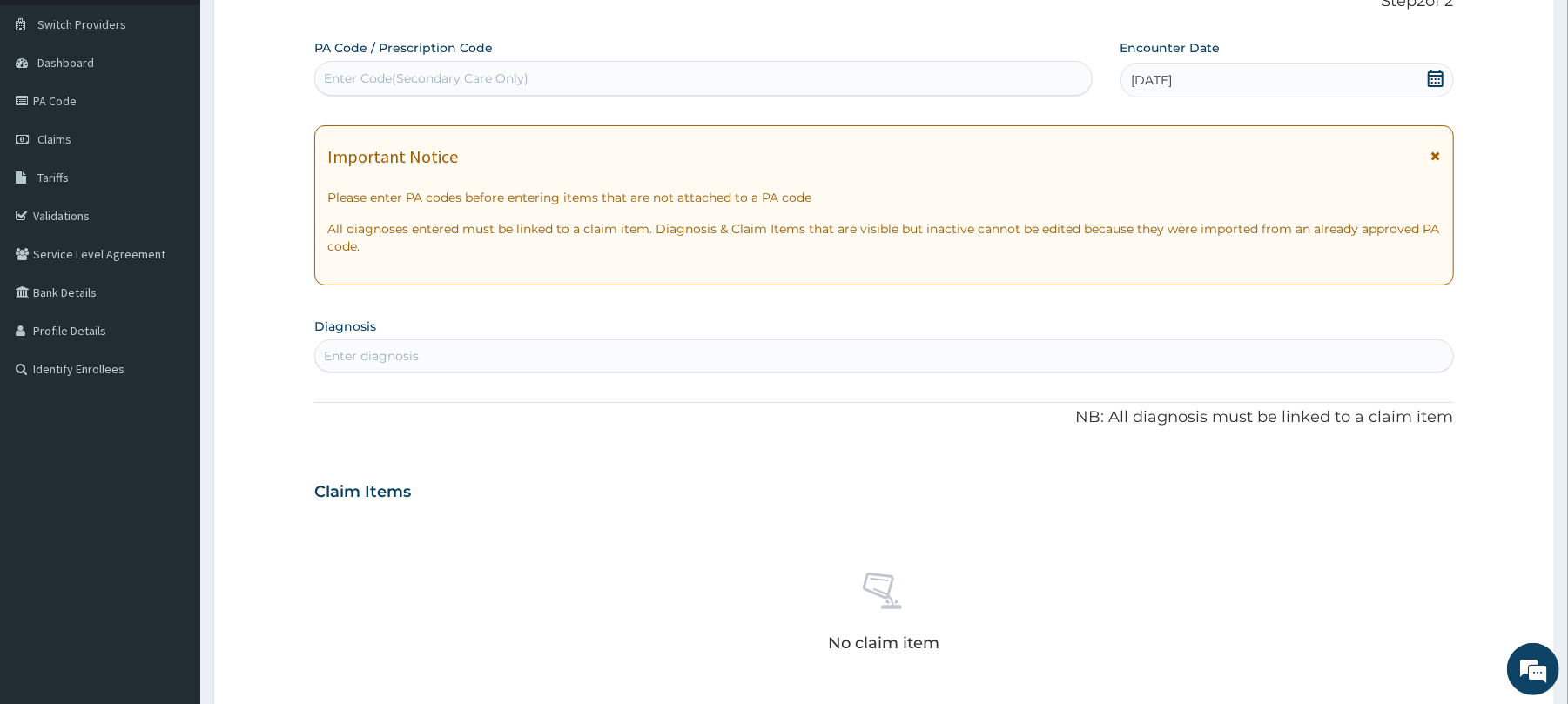
click at [383, 357] on div "Enter diagnosis" at bounding box center [371, 356] width 95 height 17
type input "well ad"
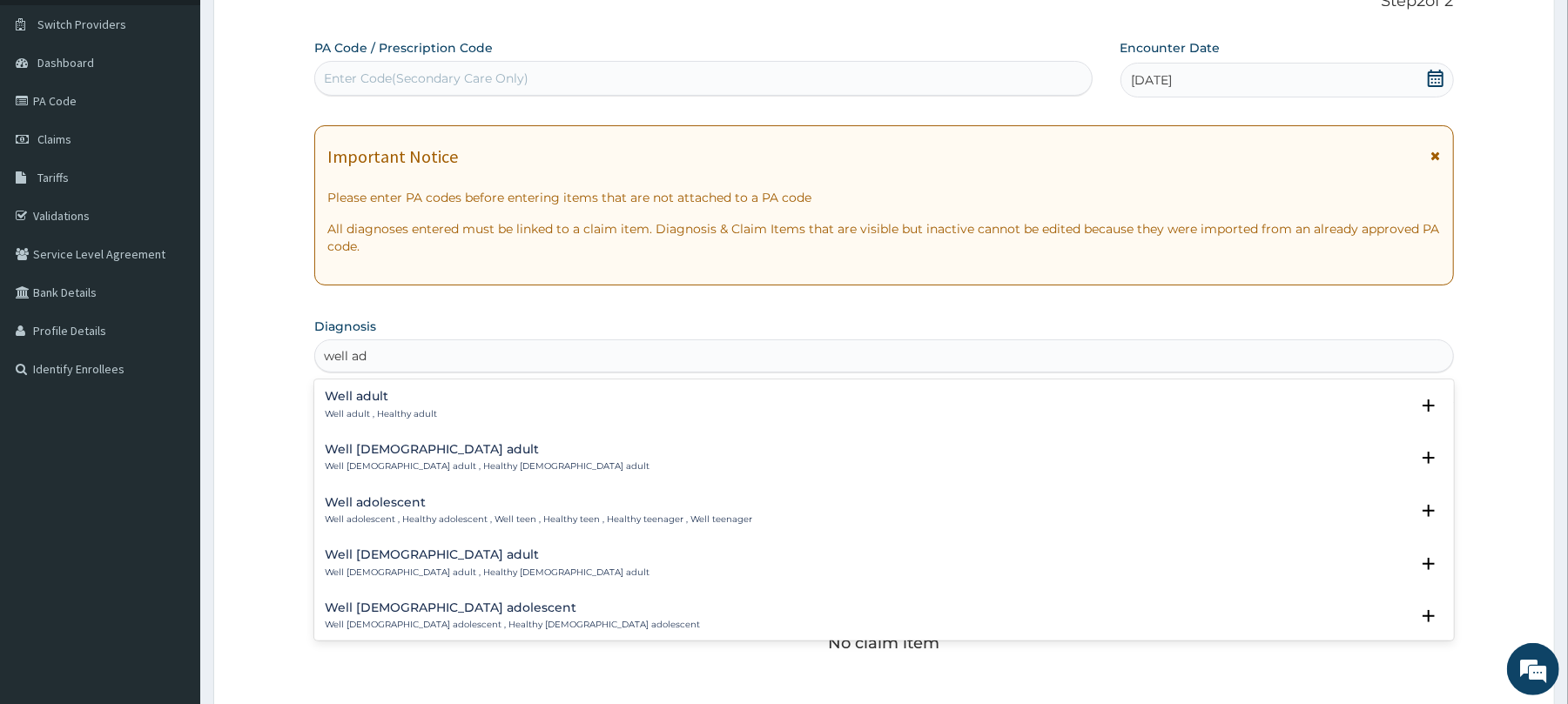
click at [356, 402] on h4 "Well adult" at bounding box center [381, 396] width 113 height 13
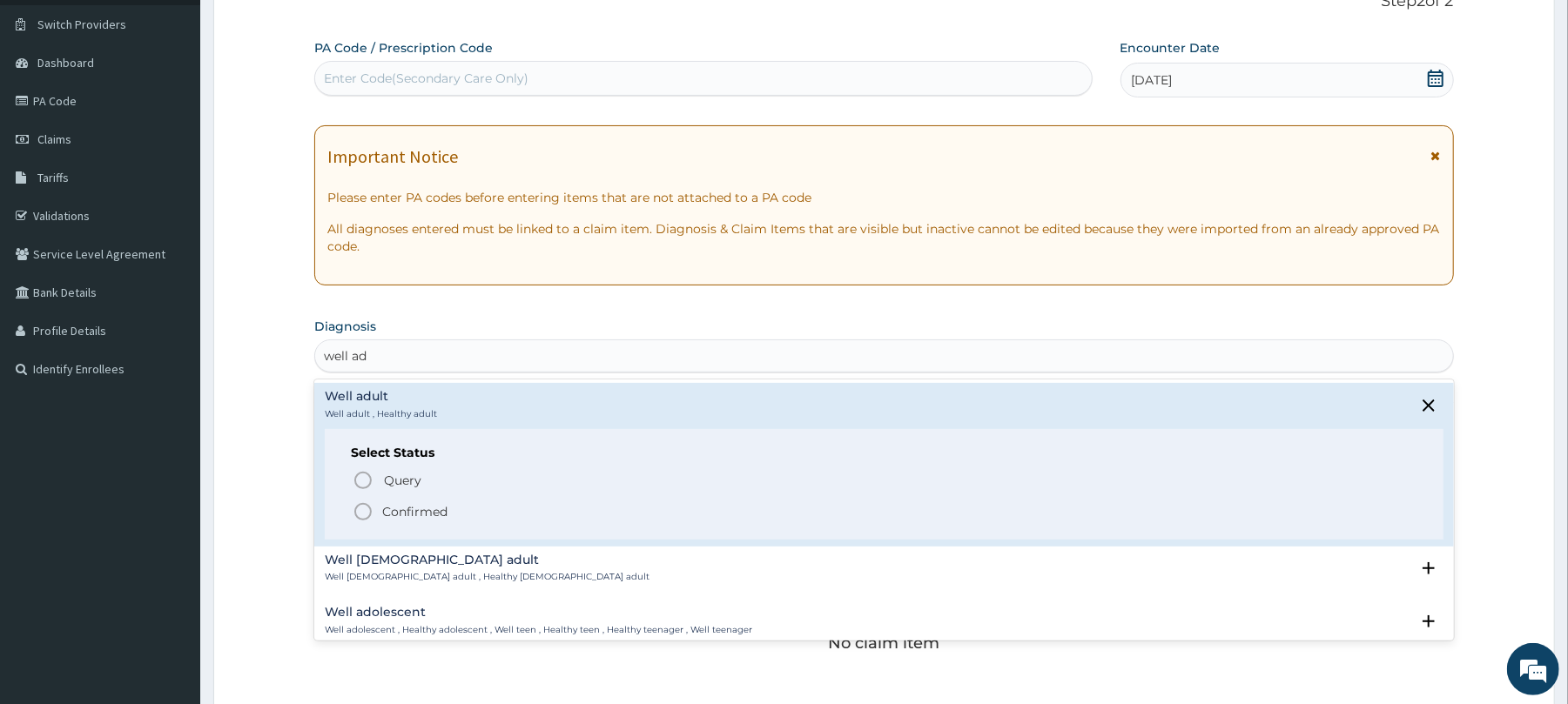
click at [359, 503] on icon "status option filled" at bounding box center [363, 511] width 21 height 21
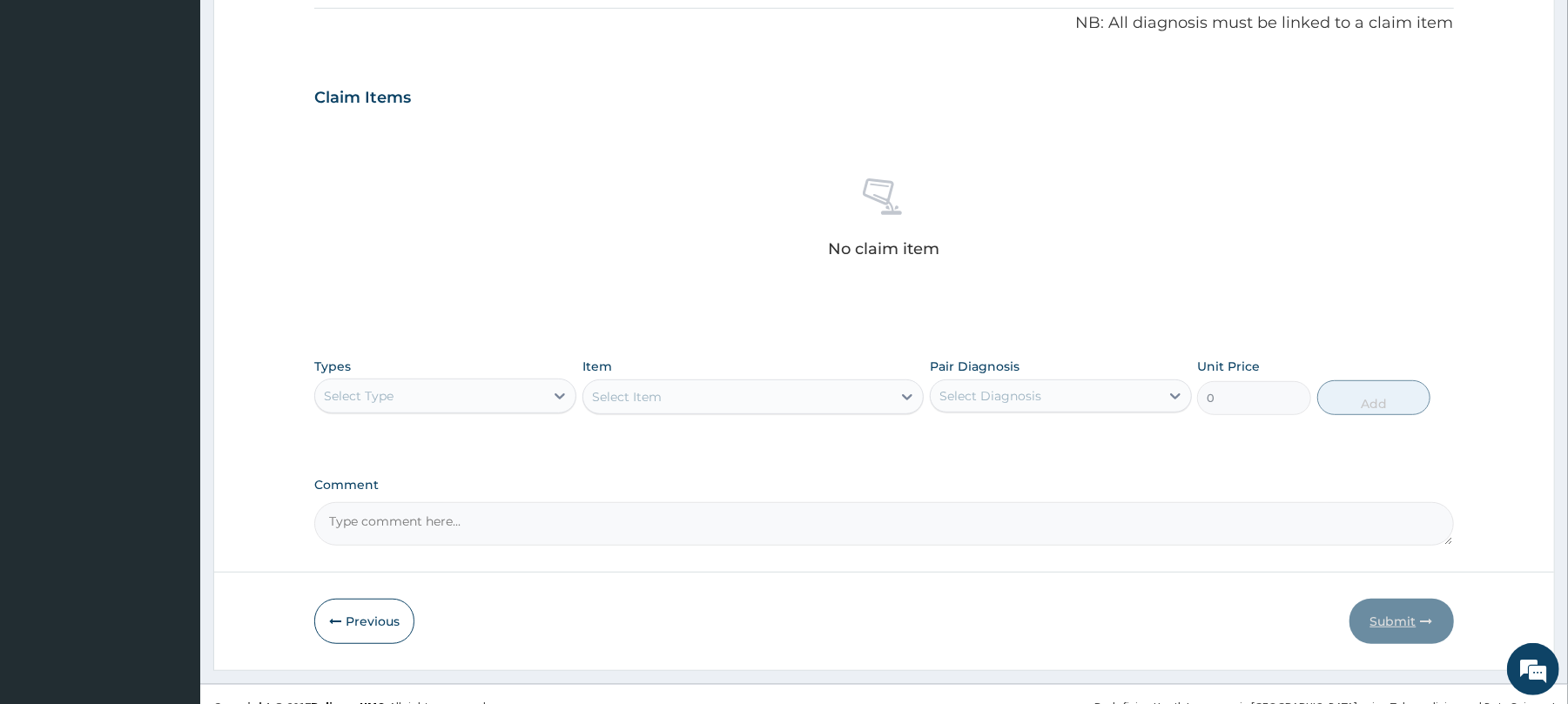
scroll to position [553, 0]
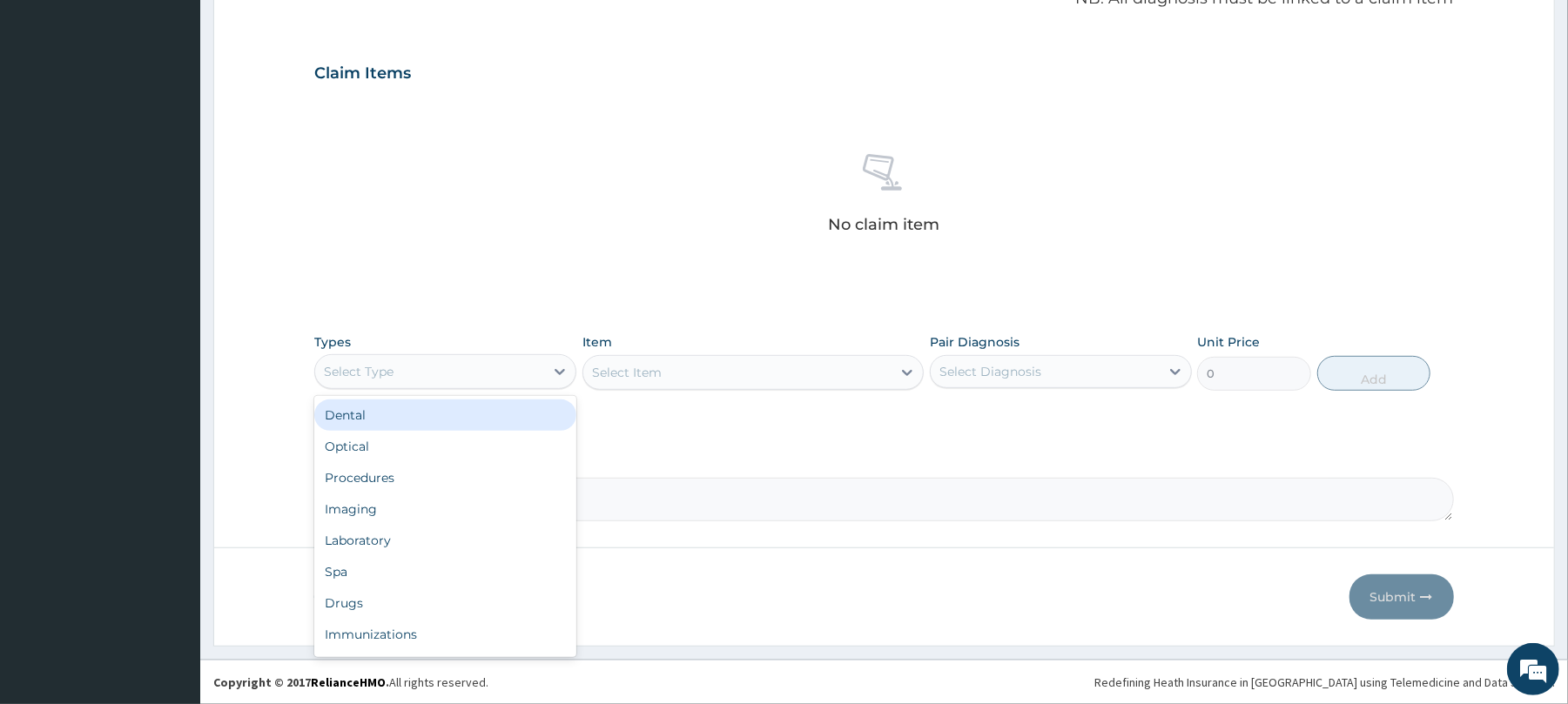
click at [449, 372] on div "Select Type" at bounding box center [430, 371] width 229 height 27
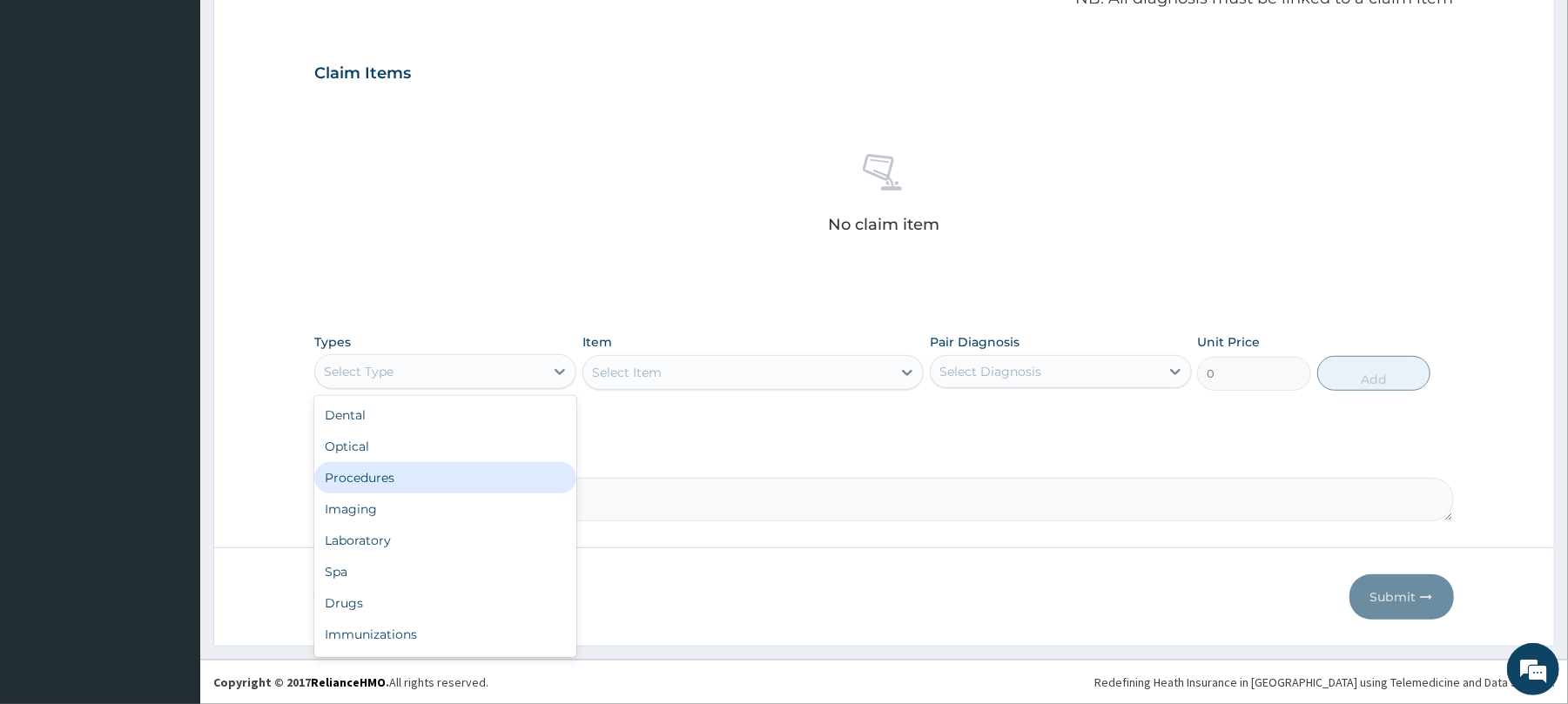
click at [414, 467] on div "Procedures" at bounding box center [446, 477] width 263 height 31
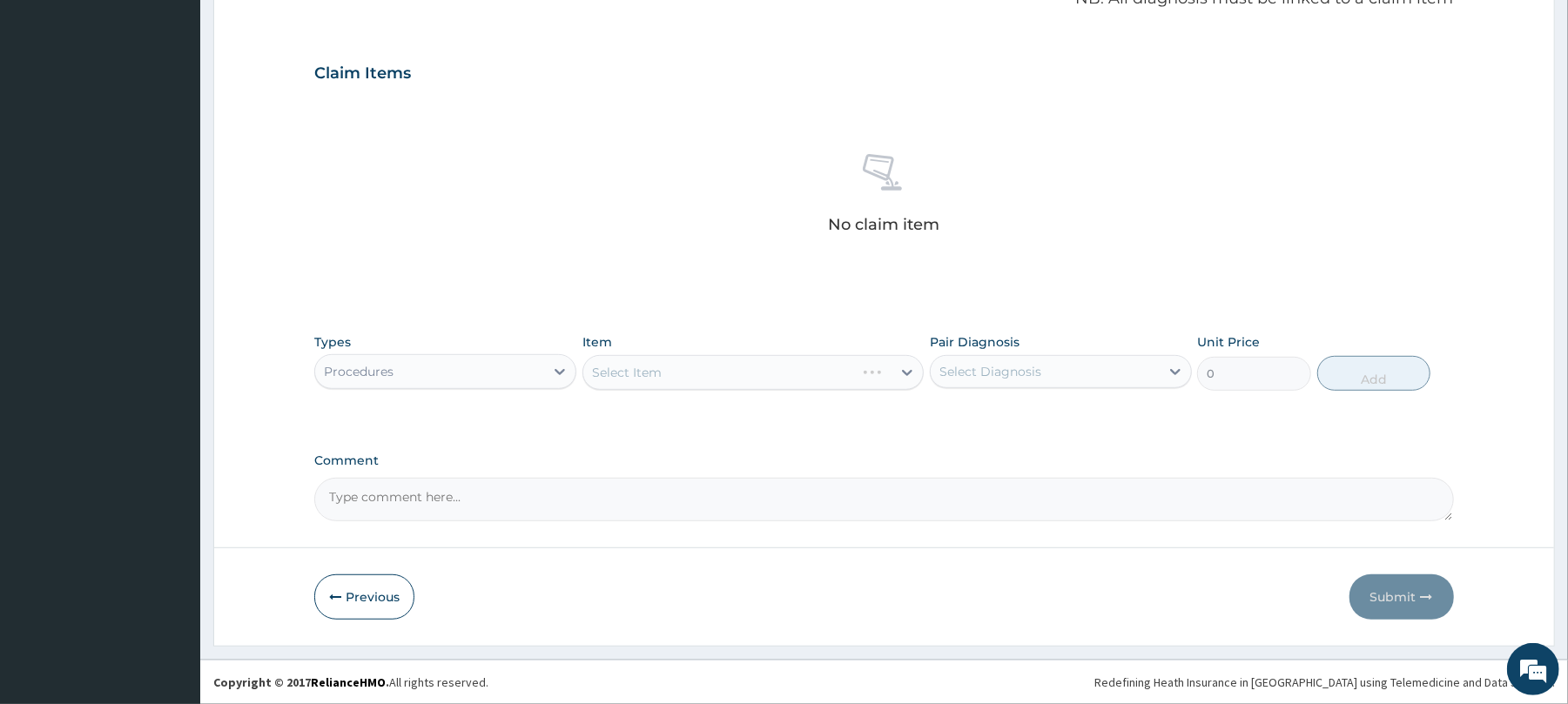
click at [666, 360] on div "Select Item" at bounding box center [753, 372] width 341 height 35
click at [678, 369] on div "Select Item" at bounding box center [753, 372] width 341 height 35
click at [678, 369] on div "Select Item" at bounding box center [737, 372] width 308 height 27
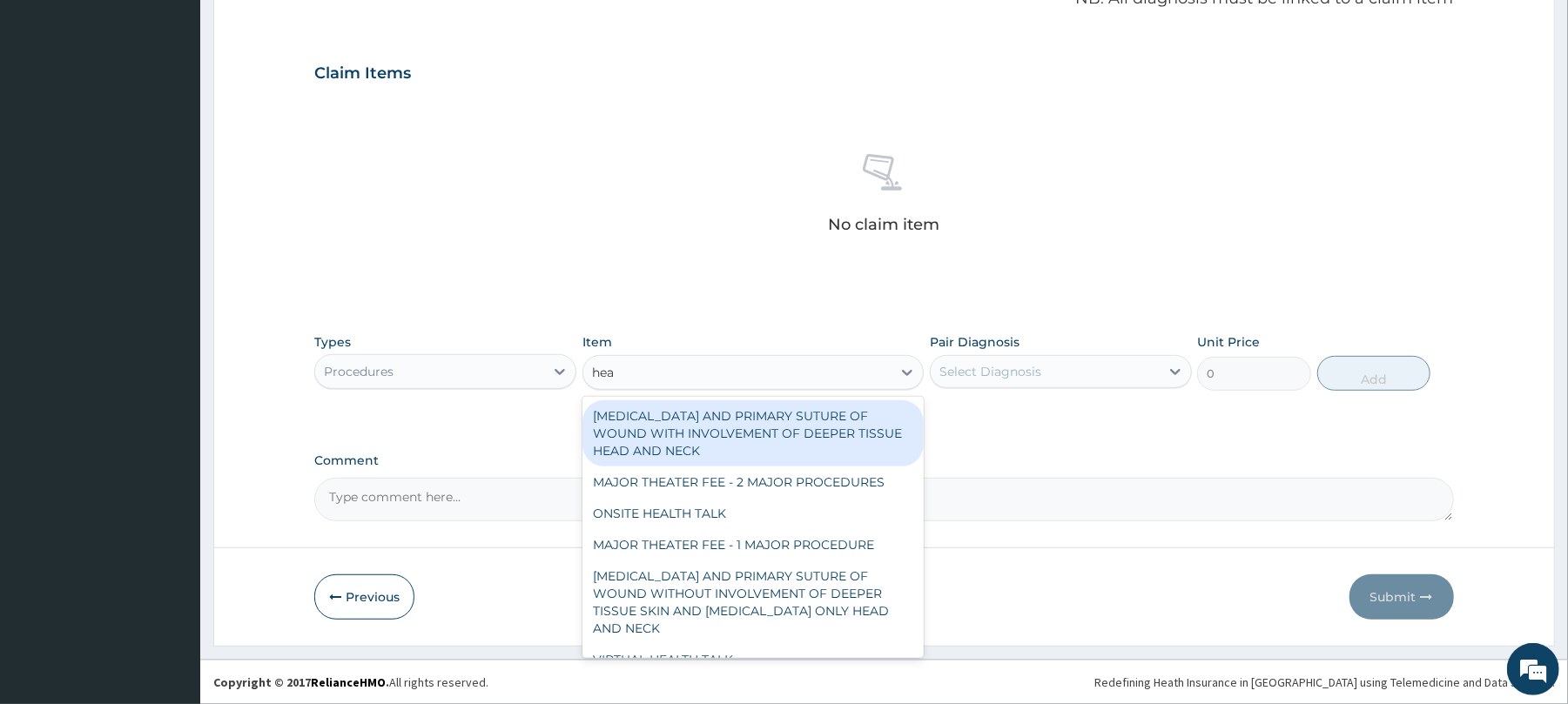
type input "heal"
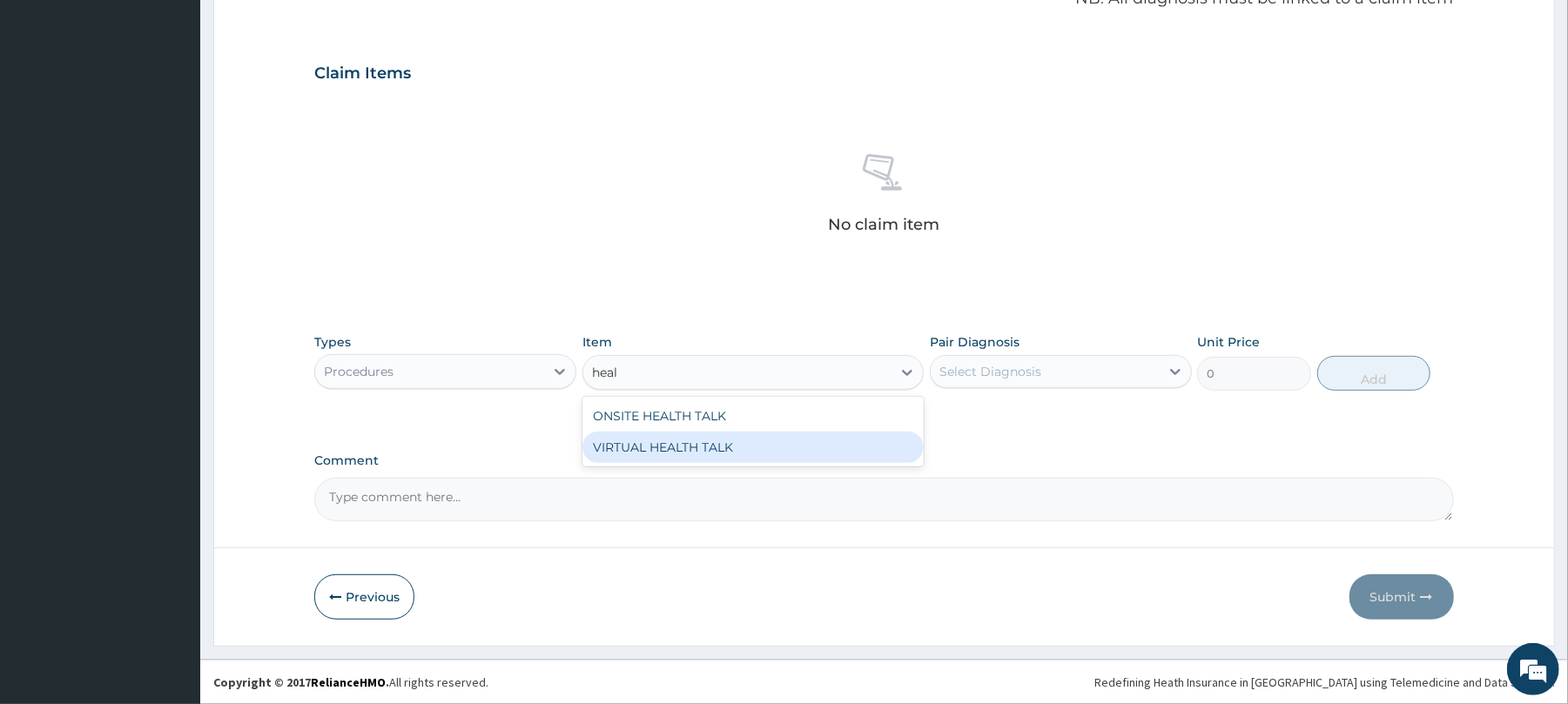
click at [680, 436] on div "VIRTUAL HEALTH TALK" at bounding box center [753, 447] width 341 height 31
type input "25000"
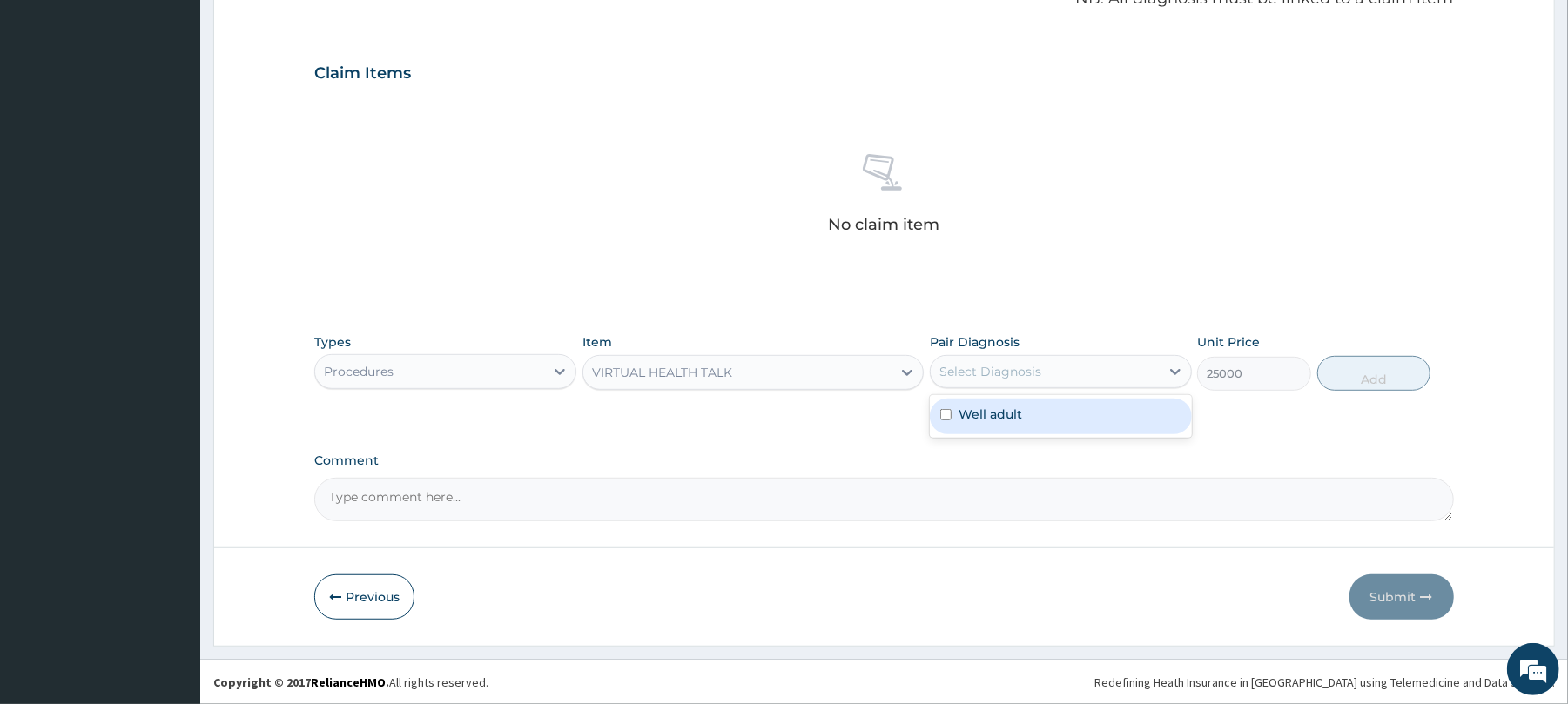
click at [1074, 355] on div "Select Diagnosis" at bounding box center [1061, 371] width 263 height 33
click at [1075, 415] on div "Well adult" at bounding box center [1061, 416] width 263 height 36
checkbox input "true"
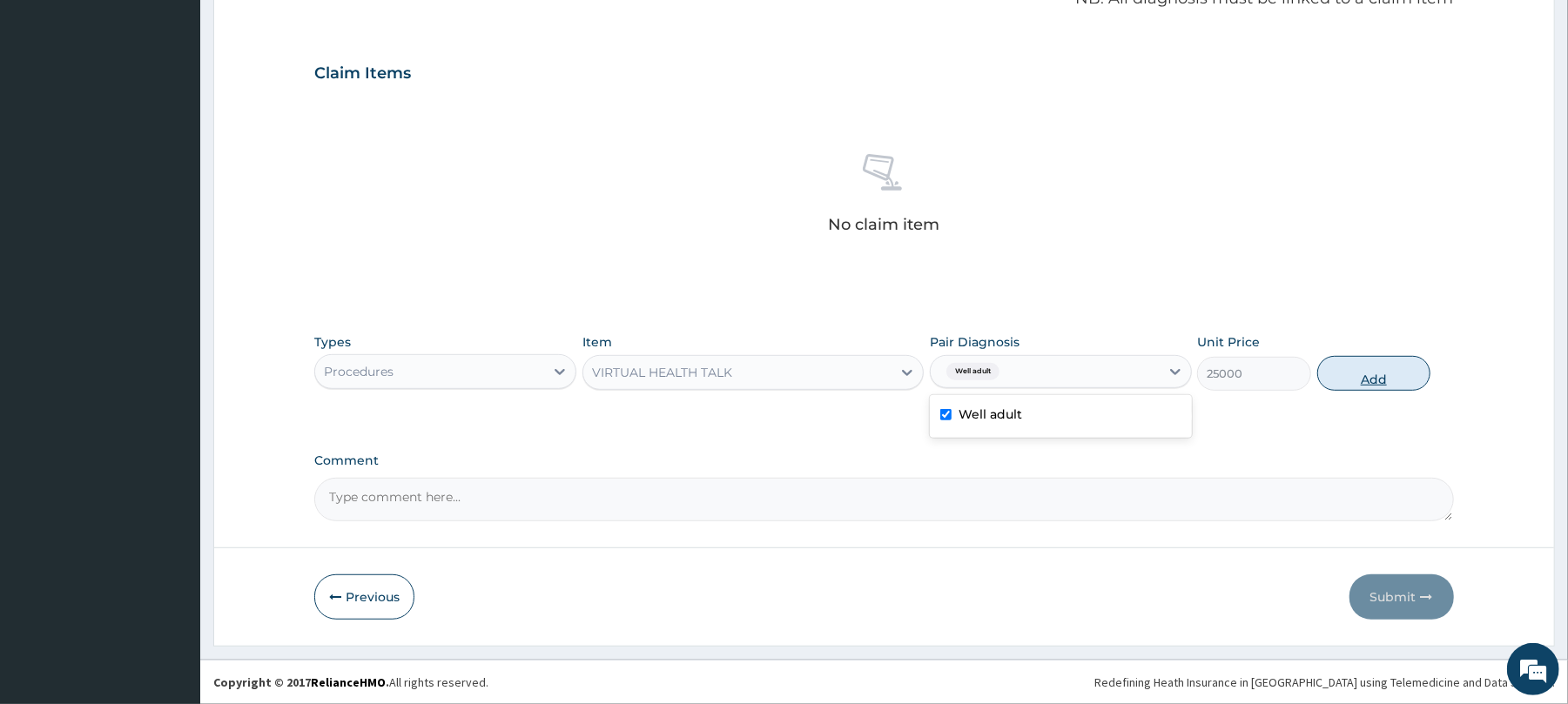
click at [1385, 363] on button "Add" at bounding box center [1374, 373] width 114 height 35
type input "0"
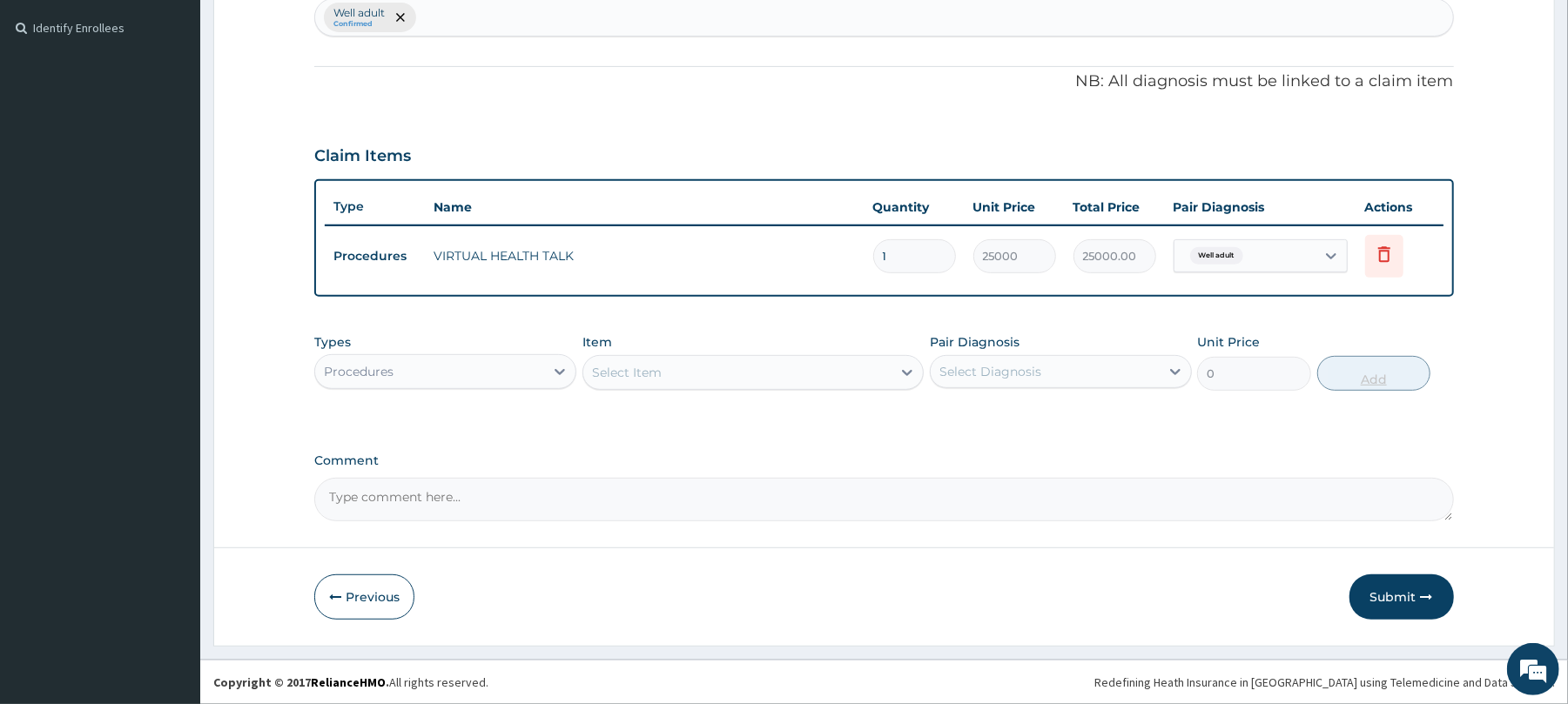
scroll to position [468, 0]
click at [1386, 603] on button "Submit" at bounding box center [1402, 596] width 104 height 45
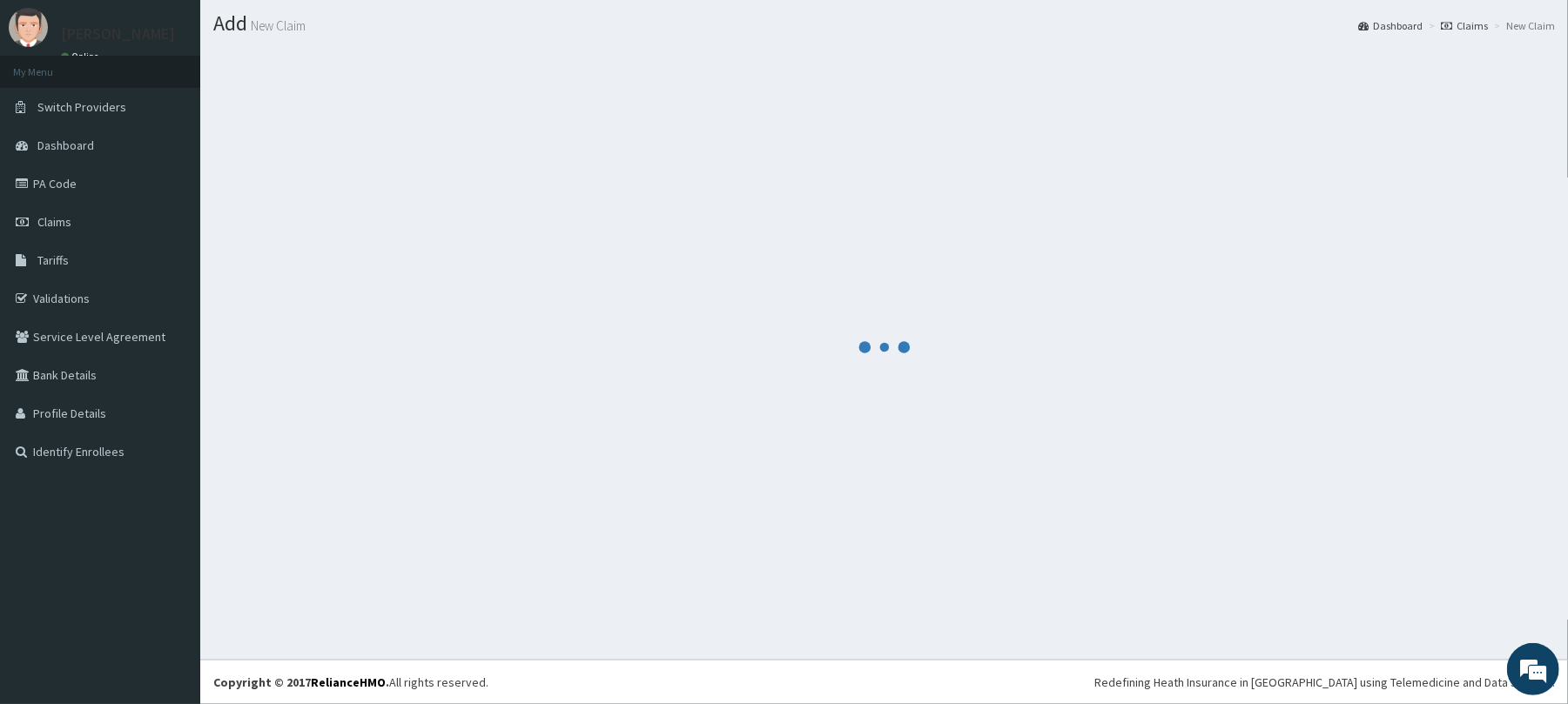
scroll to position [44, 0]
